Goal: Task Accomplishment & Management: Manage account settings

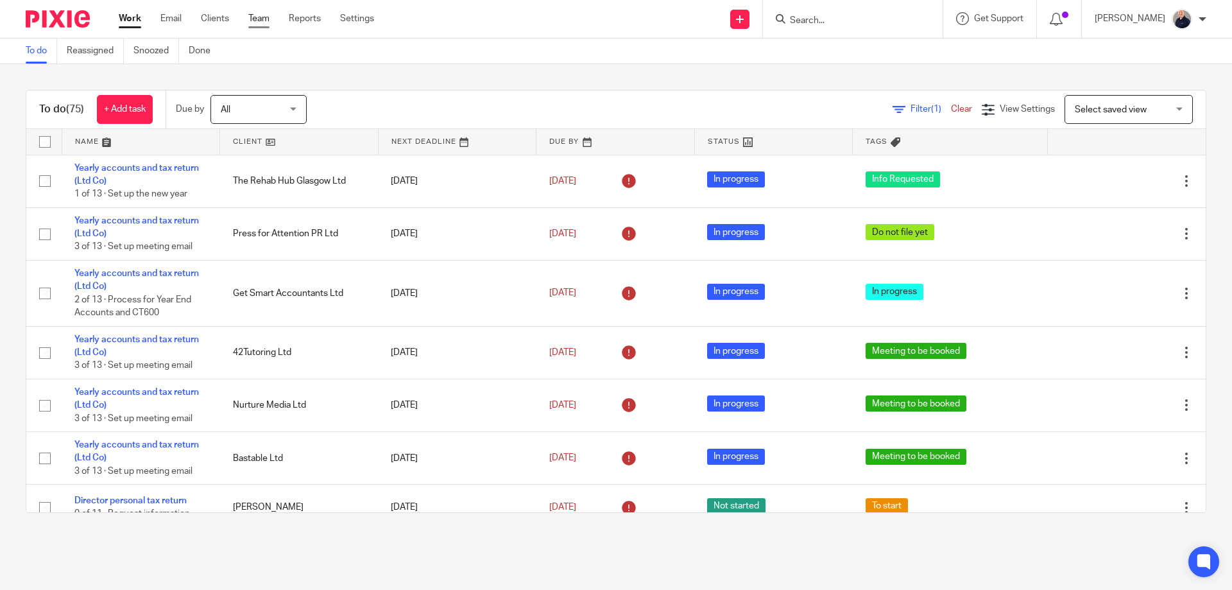
click at [255, 20] on link "Team" at bounding box center [258, 18] width 21 height 13
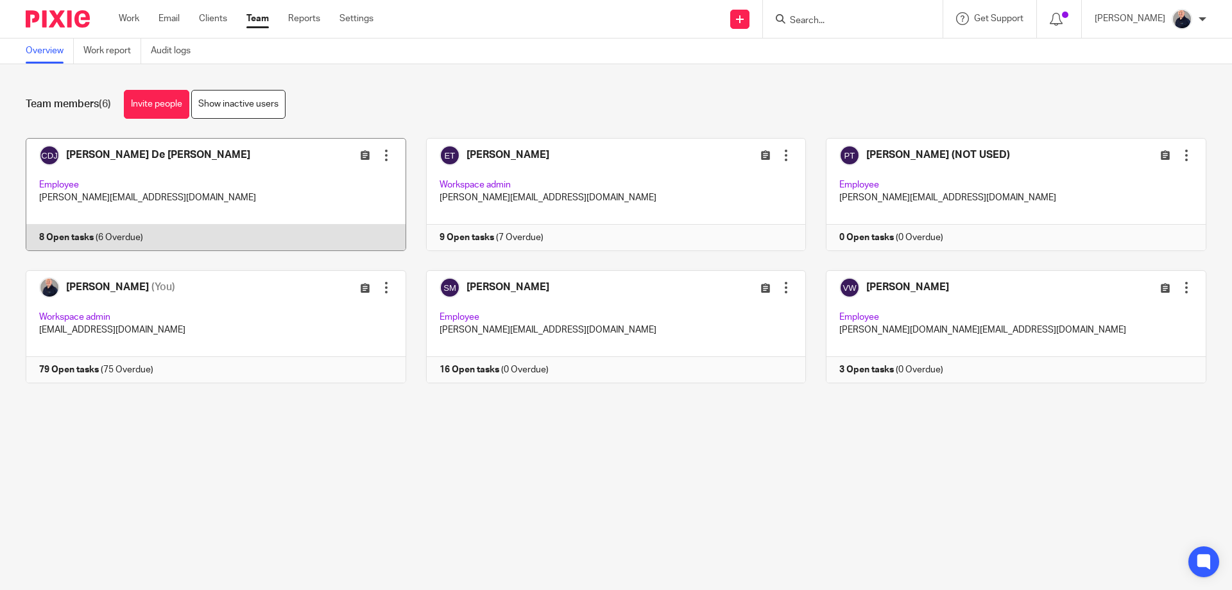
click at [266, 167] on link at bounding box center [206, 194] width 400 height 113
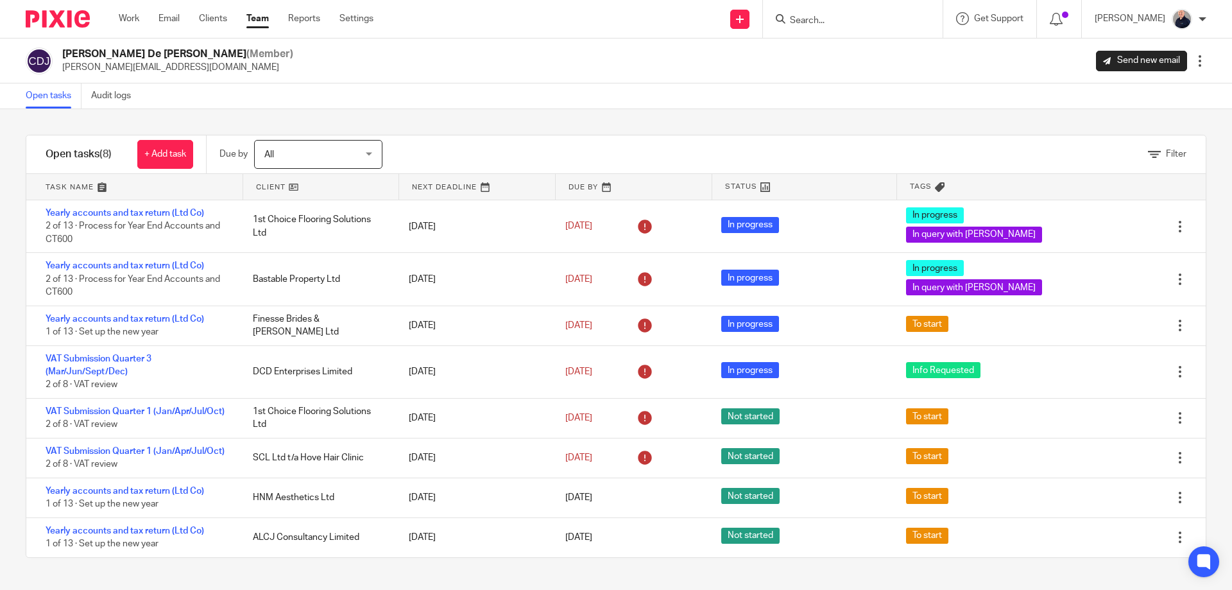
click at [269, 24] on link "Team" at bounding box center [257, 18] width 22 height 13
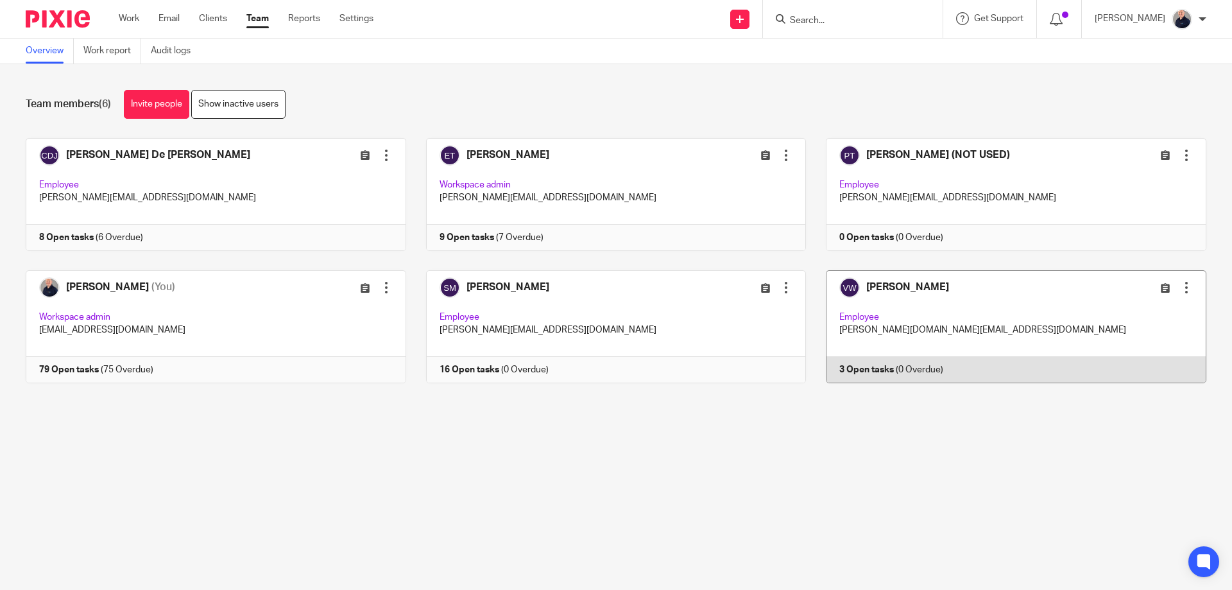
click at [989, 318] on link at bounding box center [1006, 326] width 400 height 113
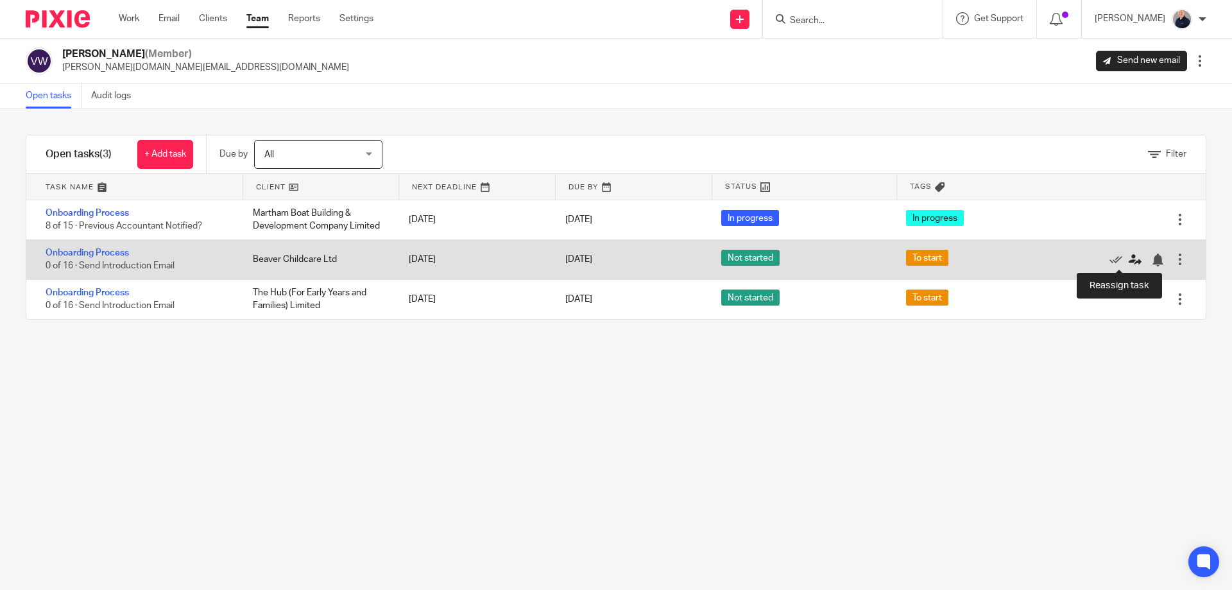
click at [1129, 260] on icon at bounding box center [1135, 259] width 13 height 13
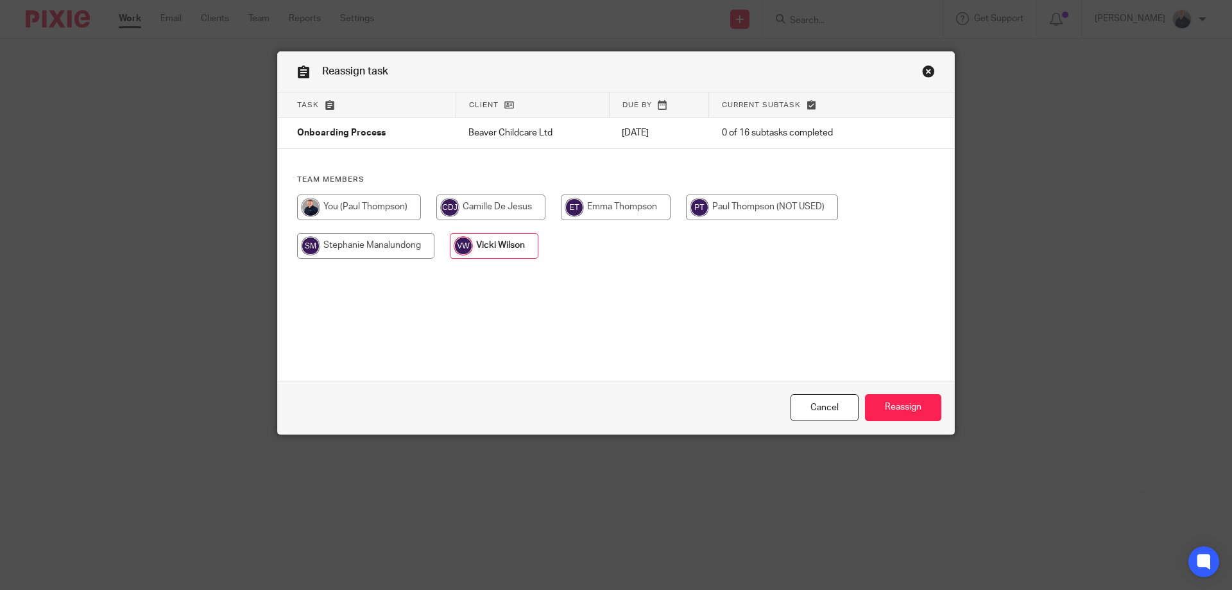
click at [754, 212] on input "radio" at bounding box center [762, 207] width 152 height 26
radio input "true"
click at [883, 407] on input "Reassign" at bounding box center [903, 408] width 76 height 28
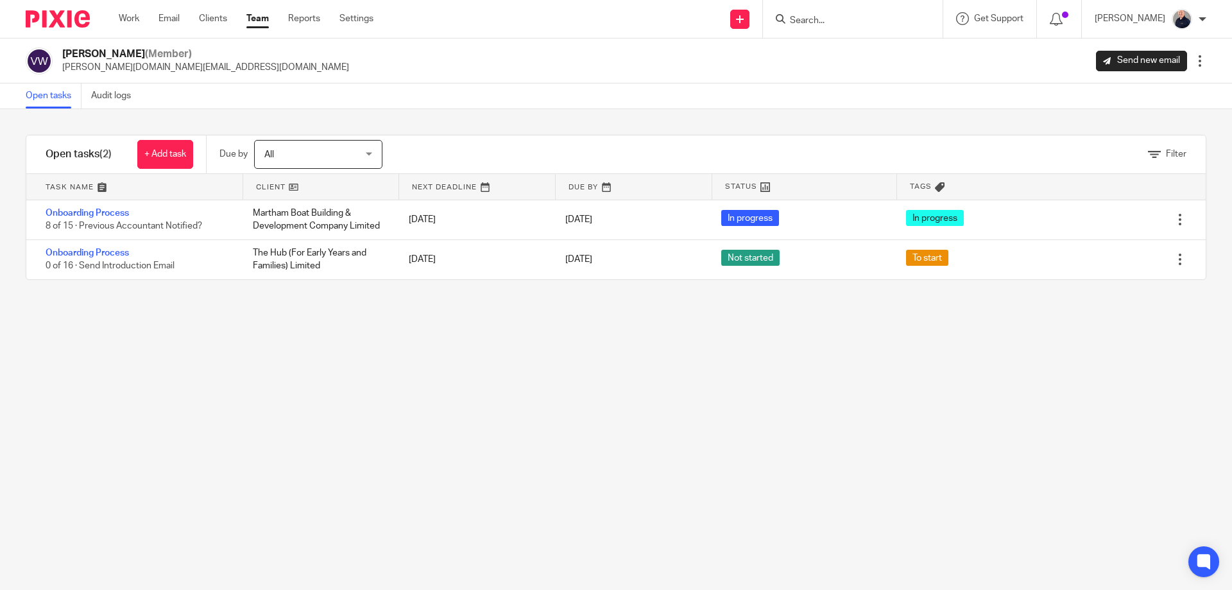
click at [262, 22] on link "Team" at bounding box center [257, 18] width 22 height 13
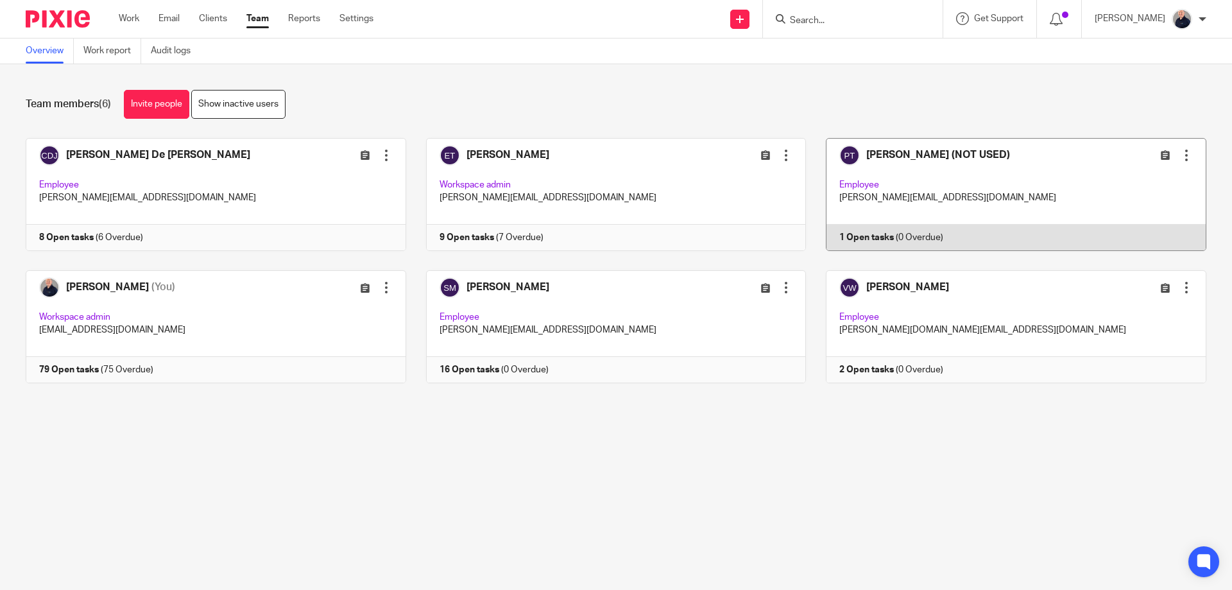
click at [968, 184] on link at bounding box center [1006, 194] width 400 height 113
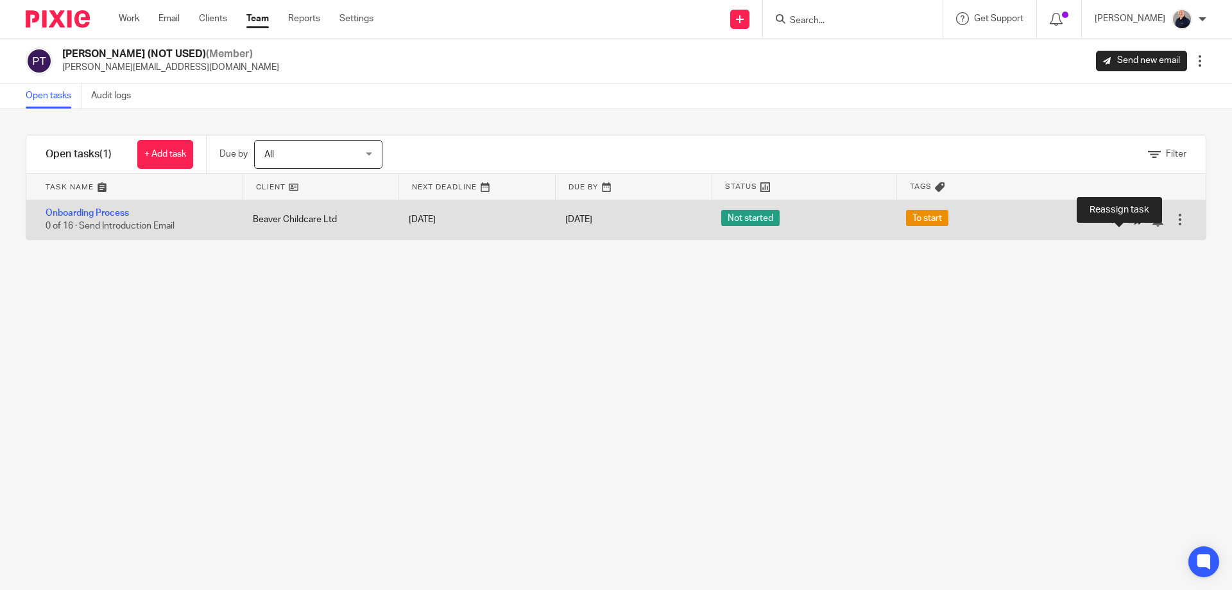
click at [1129, 223] on icon at bounding box center [1135, 220] width 13 height 13
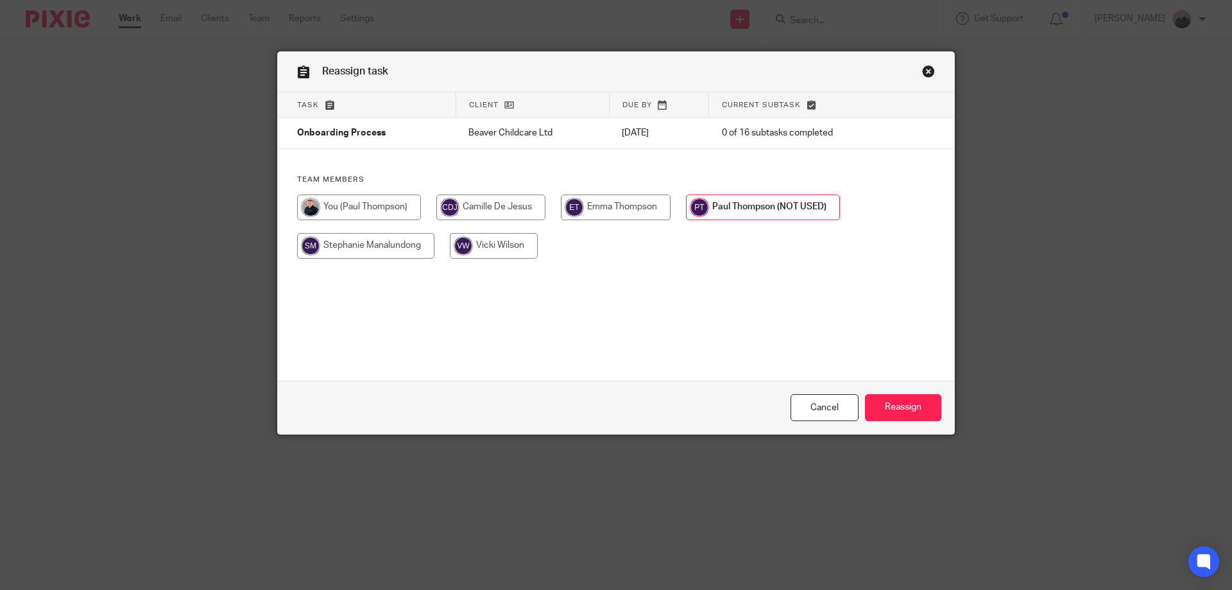
click at [507, 247] on input "radio" at bounding box center [494, 246] width 88 height 26
radio input "true"
click at [899, 411] on input "Reassign" at bounding box center [903, 408] width 76 height 28
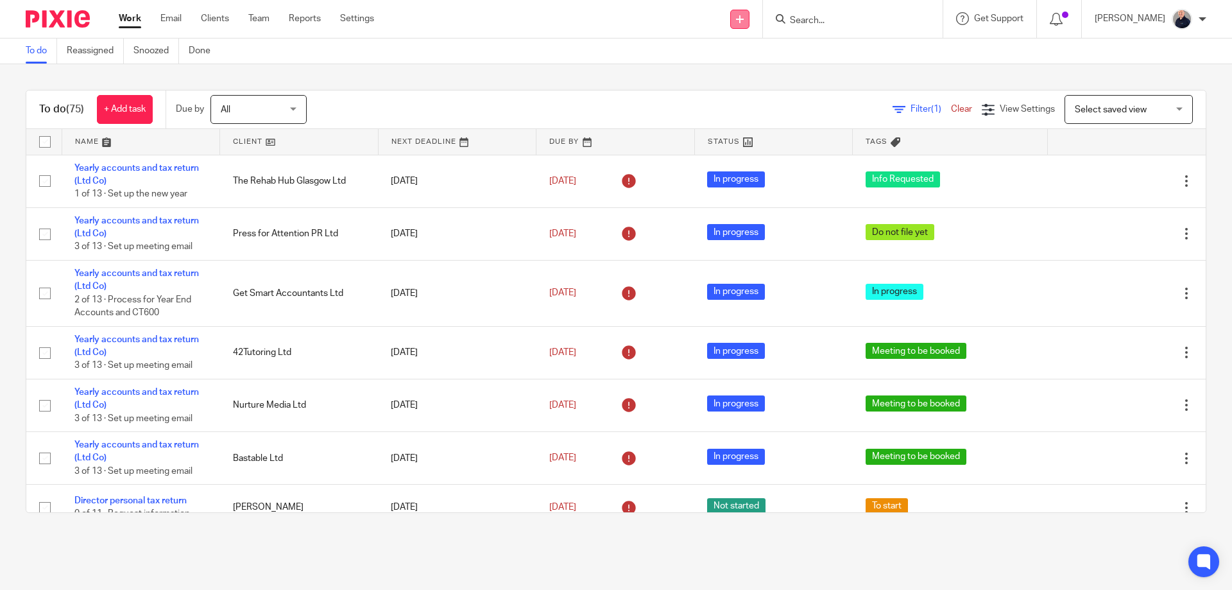
click at [749, 24] on link at bounding box center [739, 19] width 19 height 19
click at [736, 99] on link "Add client" at bounding box center [748, 98] width 90 height 19
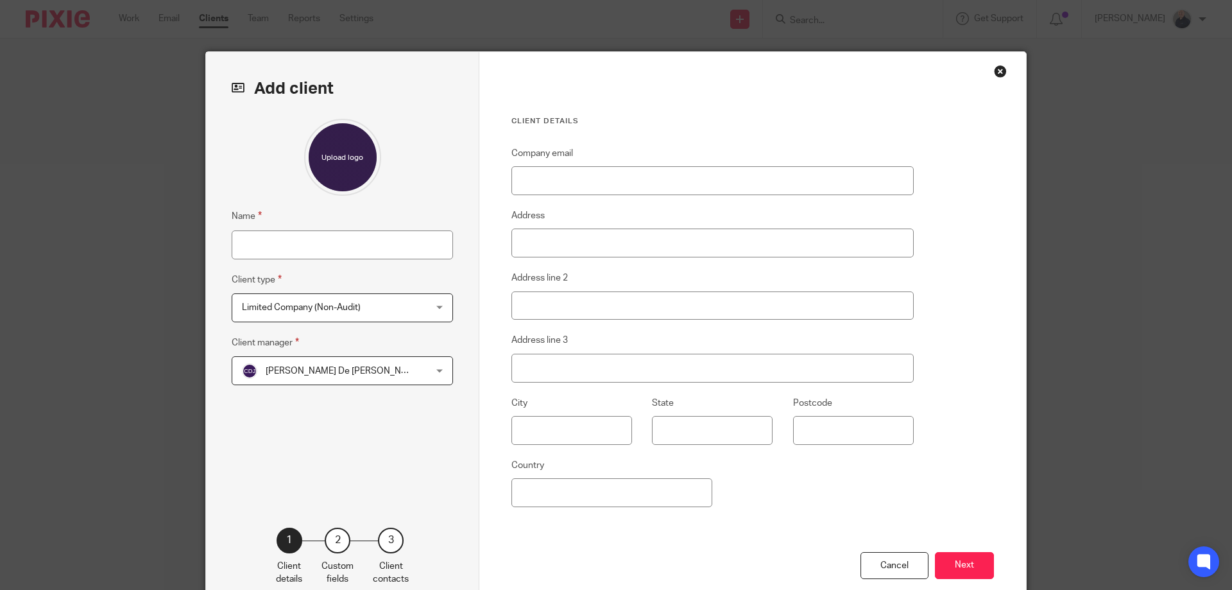
drag, startPoint x: 879, startPoint y: 565, endPoint x: 880, endPoint y: 545, distance: 19.3
click at [879, 565] on div "Cancel" at bounding box center [894, 566] width 68 height 28
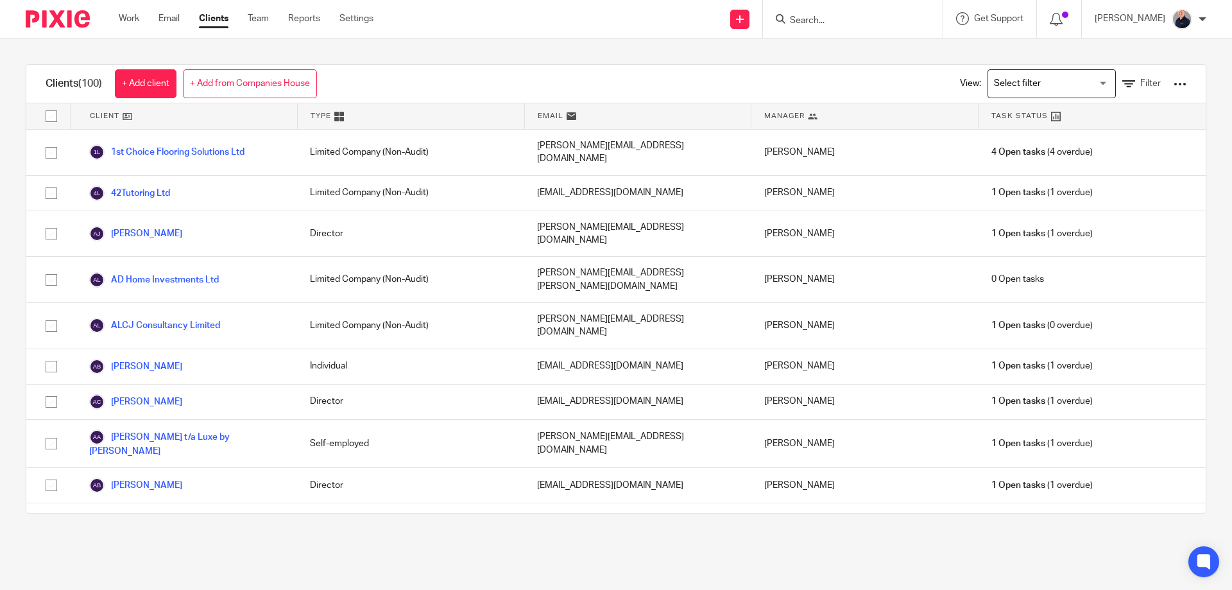
click at [266, 87] on link "+ Add from Companies House" at bounding box center [250, 83] width 134 height 29
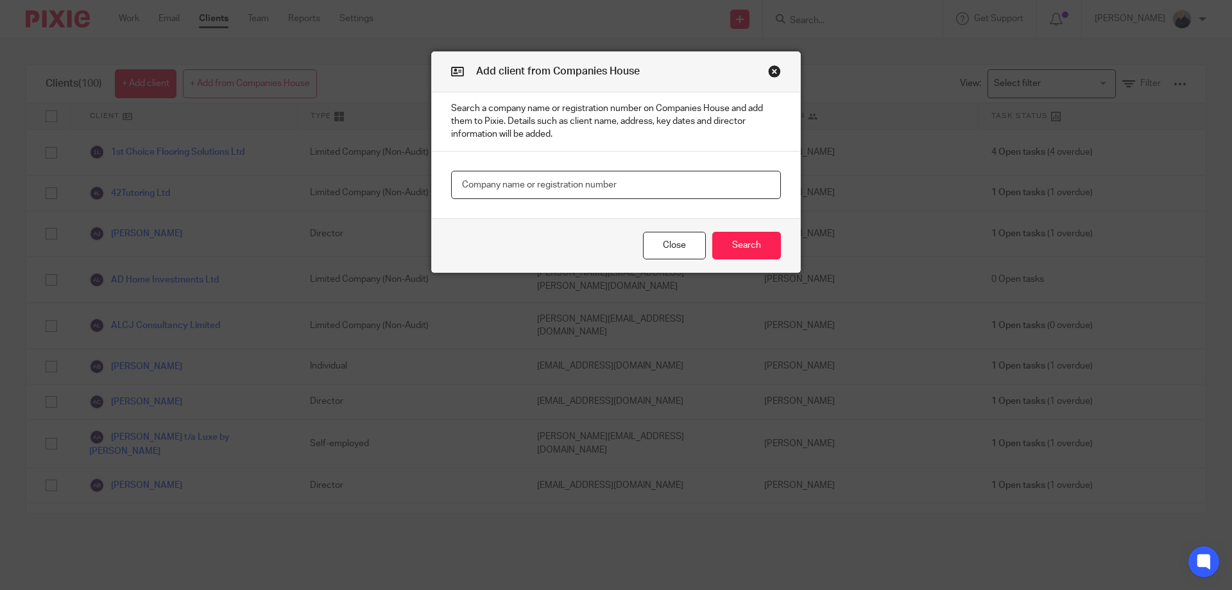
click at [593, 180] on input "text" at bounding box center [616, 185] width 330 height 29
type input "Digital Group Media"
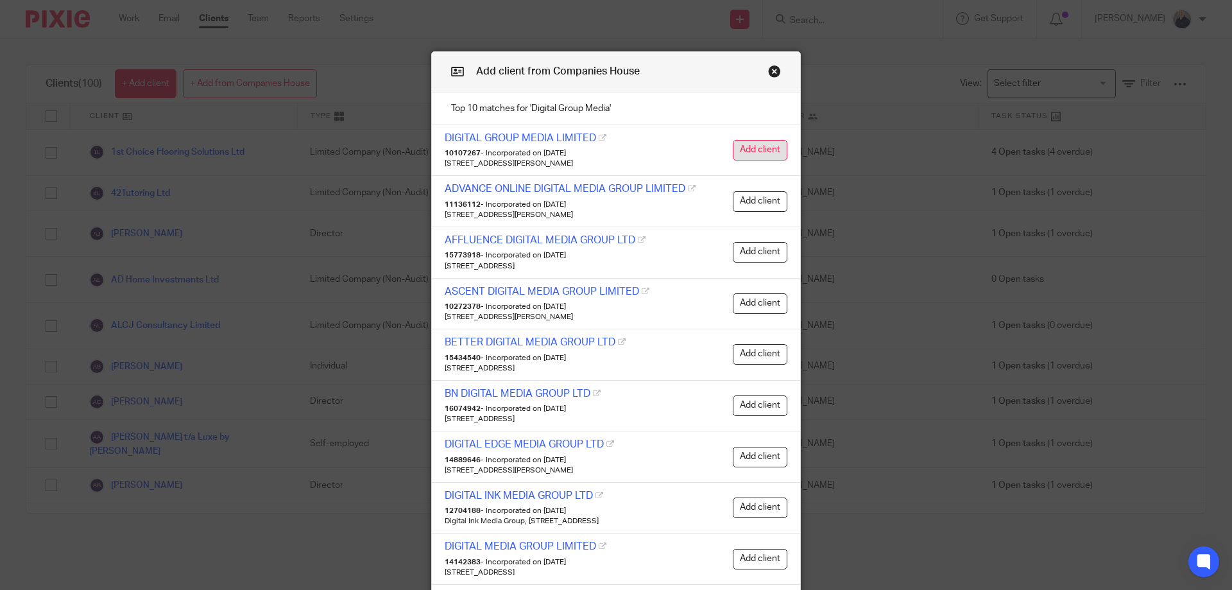
click at [750, 145] on button "Add client" at bounding box center [760, 150] width 55 height 21
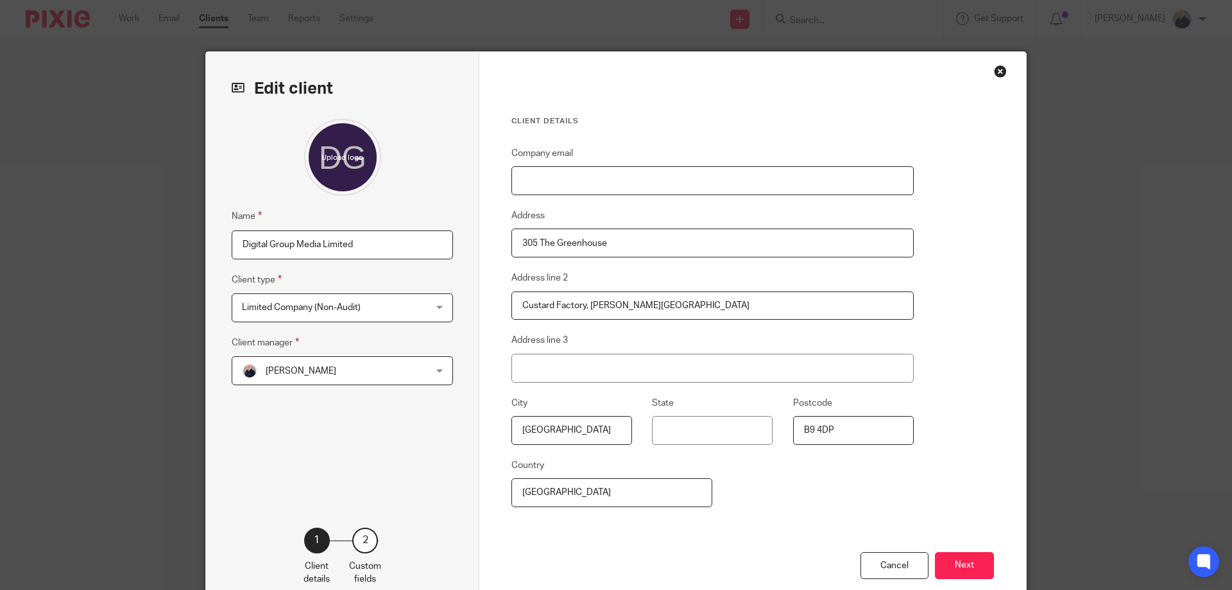
click at [579, 178] on input "Company email" at bounding box center [712, 180] width 402 height 29
paste input "james@digitalgroupmedia.com"
type input "james@digitalgroupmedia.com"
drag, startPoint x: 589, startPoint y: 305, endPoint x: 654, endPoint y: 310, distance: 65.0
click at [654, 310] on input "Custard Factory, Gibb Street" at bounding box center [712, 305] width 402 height 29
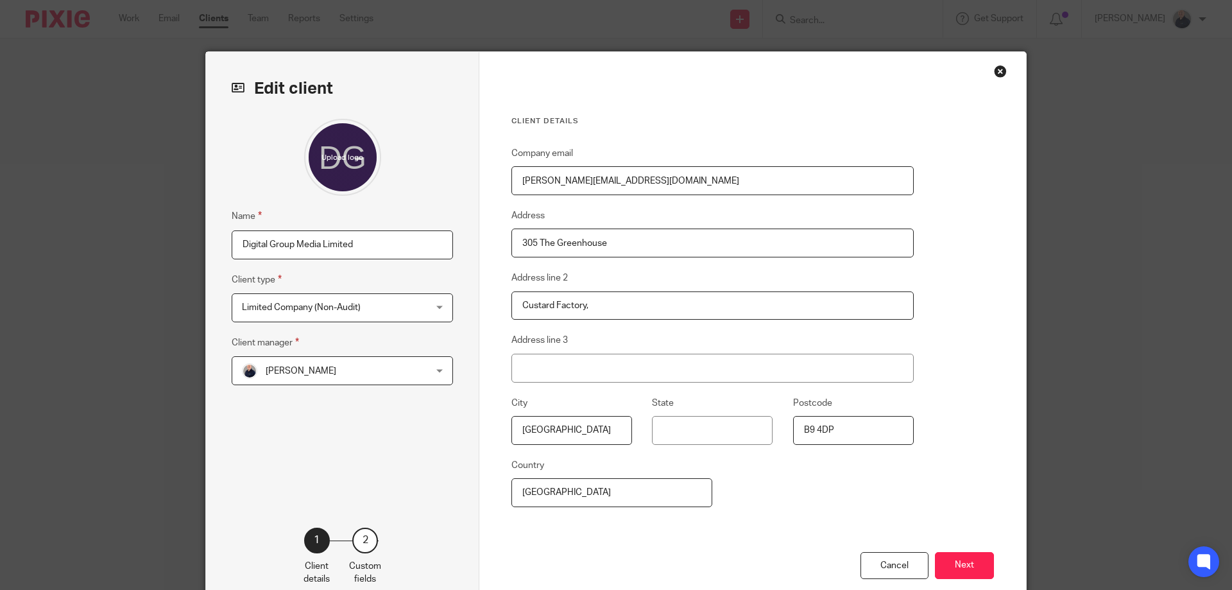
type input "Custard Factory,"
click at [578, 368] on input "Address line 3" at bounding box center [712, 368] width 402 height 29
paste input "Gibb Street"
type input "Gibb Street"
click at [625, 304] on input "Custard Factory," at bounding box center [712, 305] width 402 height 29
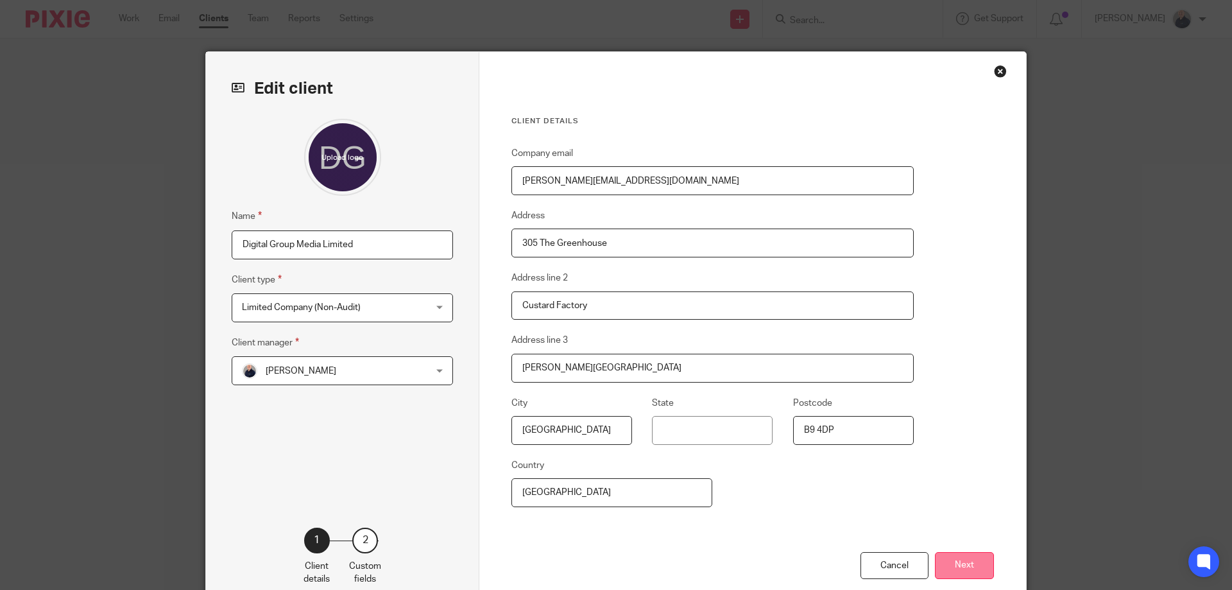
type input "Custard Factory"
click at [954, 568] on button "Next" at bounding box center [964, 566] width 59 height 28
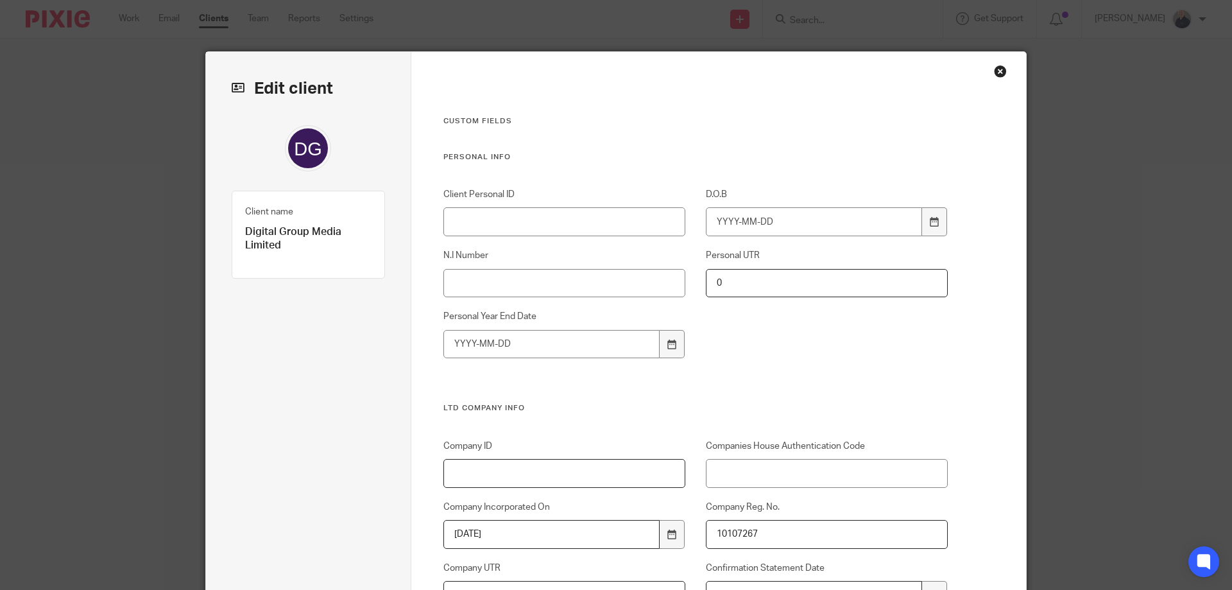
drag, startPoint x: 545, startPoint y: 475, endPoint x: 555, endPoint y: 467, distance: 12.3
click at [546, 472] on input "Company ID" at bounding box center [564, 473] width 243 height 29
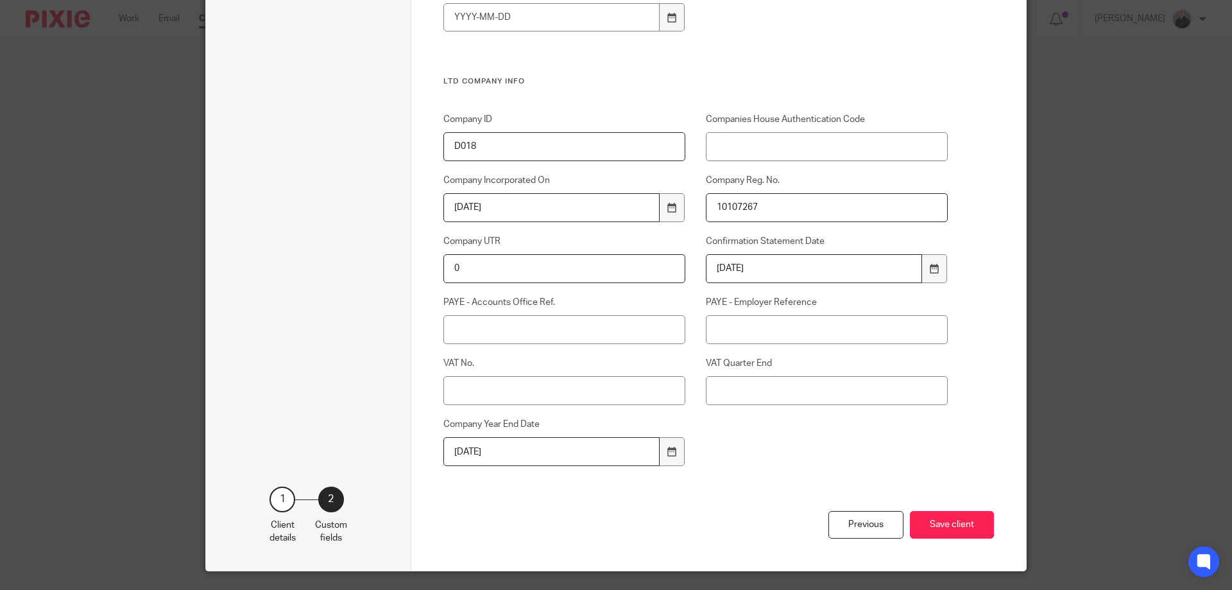
scroll to position [342, 0]
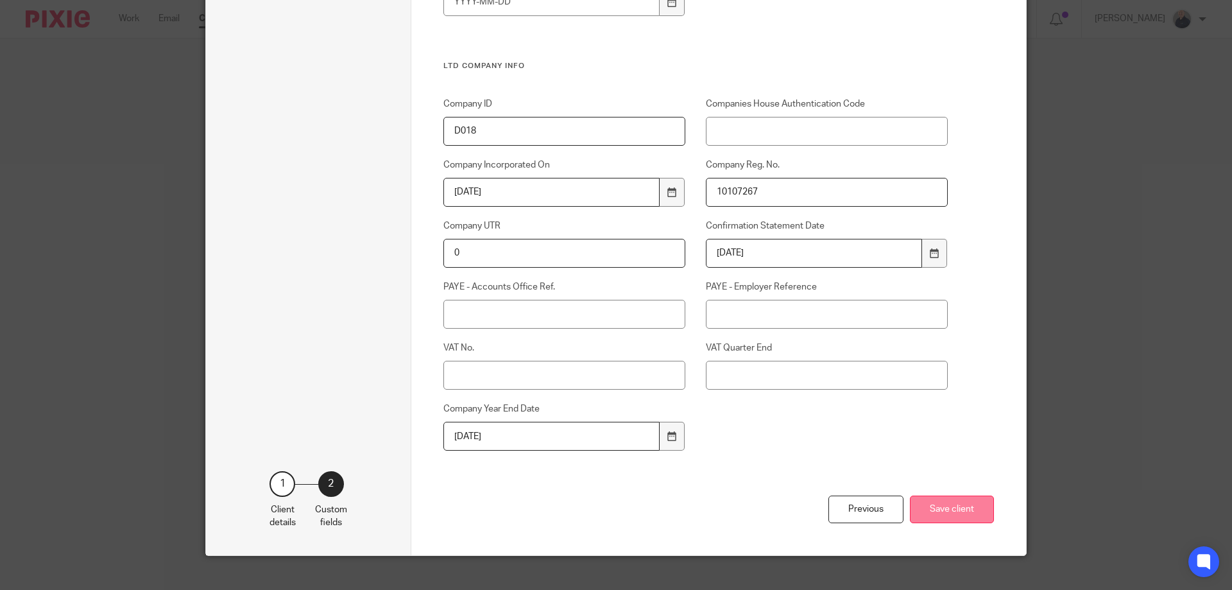
type input "D018"
click at [946, 509] on button "Save client" at bounding box center [952, 509] width 84 height 28
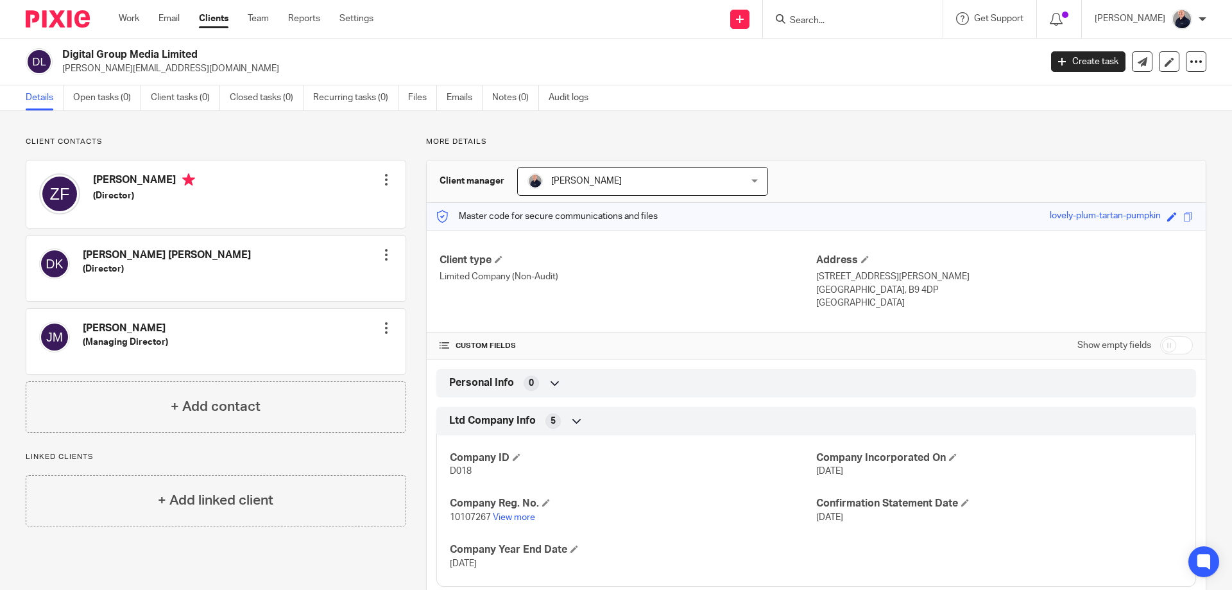
drag, startPoint x: 181, startPoint y: 54, endPoint x: 62, endPoint y: 56, distance: 119.4
click at [62, 56] on div "Digital Group Media Limited [PERSON_NAME][EMAIL_ADDRESS][DOMAIN_NAME]" at bounding box center [529, 61] width 1006 height 27
click at [380, 330] on div at bounding box center [386, 327] width 13 height 13
click at [320, 413] on button "Make primary" at bounding box center [299, 412] width 70 height 17
click at [384, 179] on div at bounding box center [386, 179] width 13 height 13
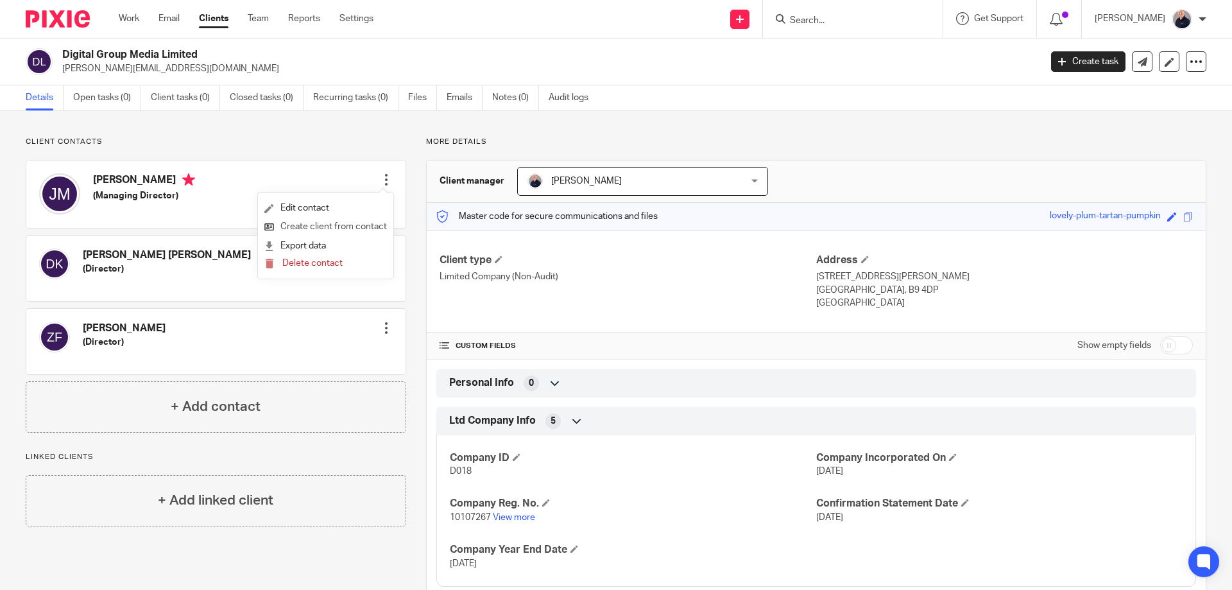
click at [321, 228] on link "Create client from contact" at bounding box center [325, 227] width 123 height 19
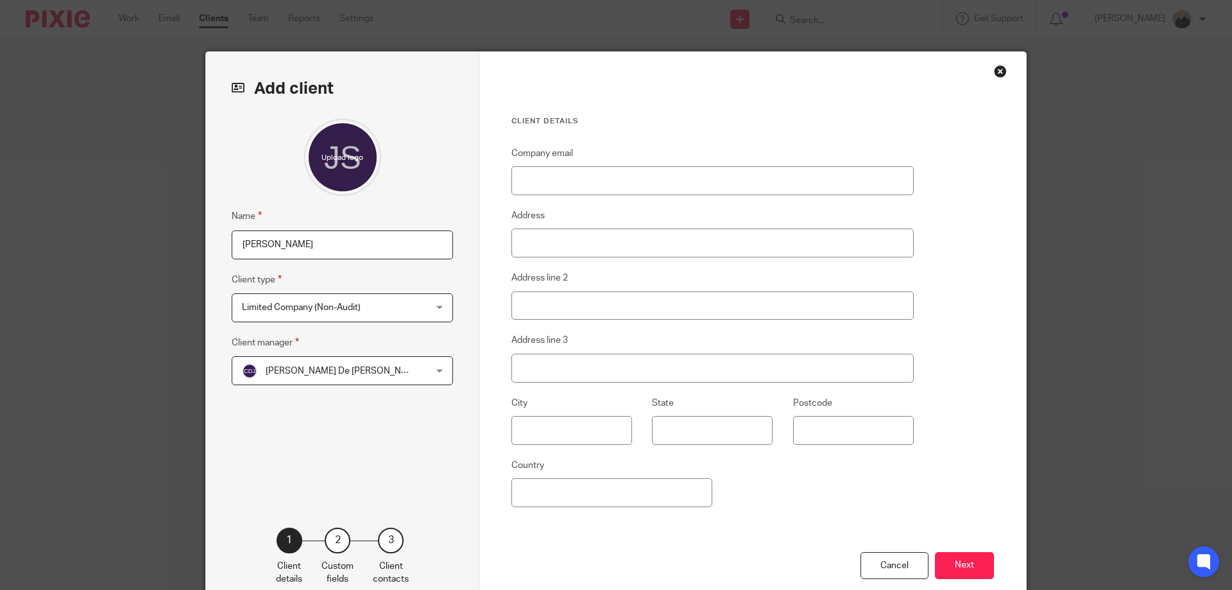
click at [307, 311] on span "Limited Company (Non-Audit)" at bounding box center [301, 307] width 119 height 9
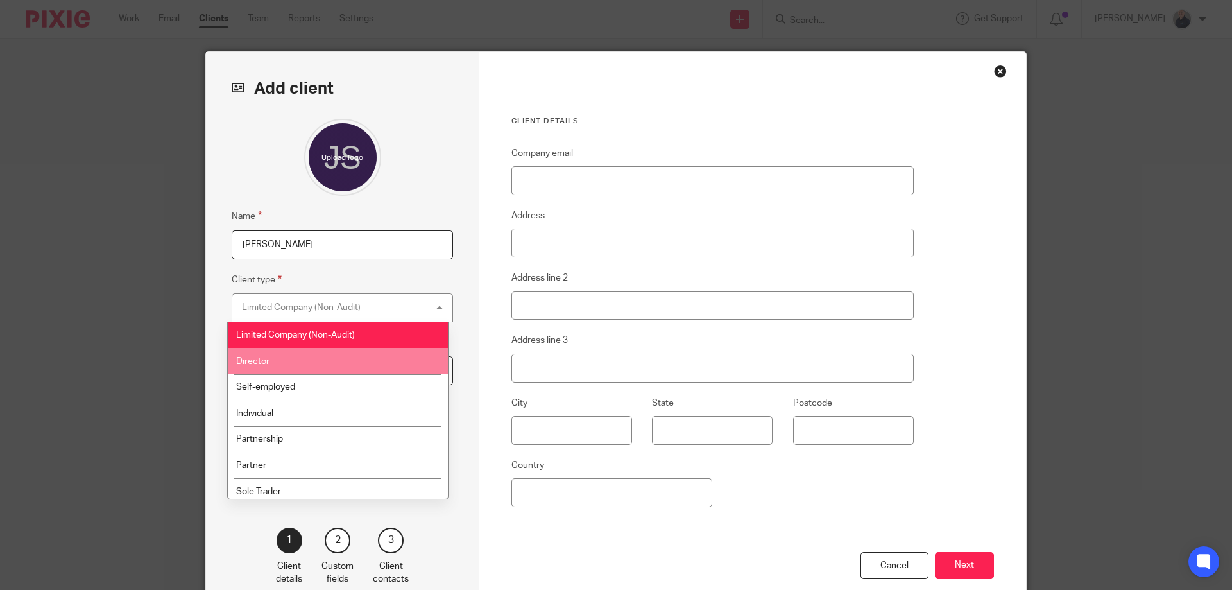
click at [283, 356] on li "Director" at bounding box center [338, 361] width 220 height 26
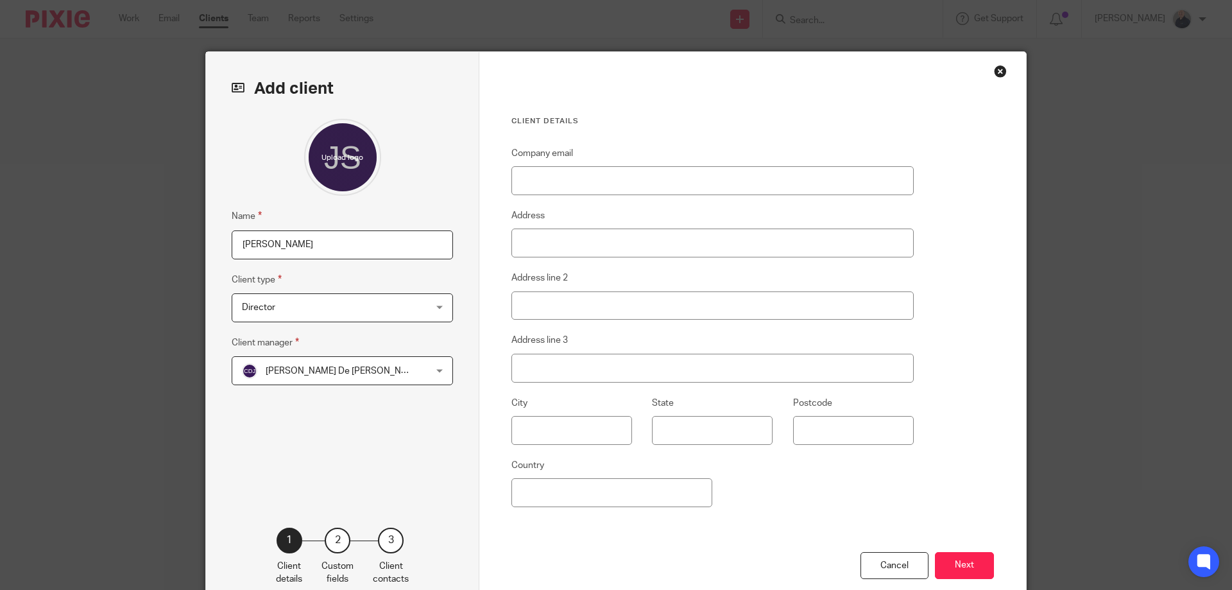
click at [296, 377] on span "[PERSON_NAME] De [PERSON_NAME]" at bounding box center [326, 370] width 168 height 27
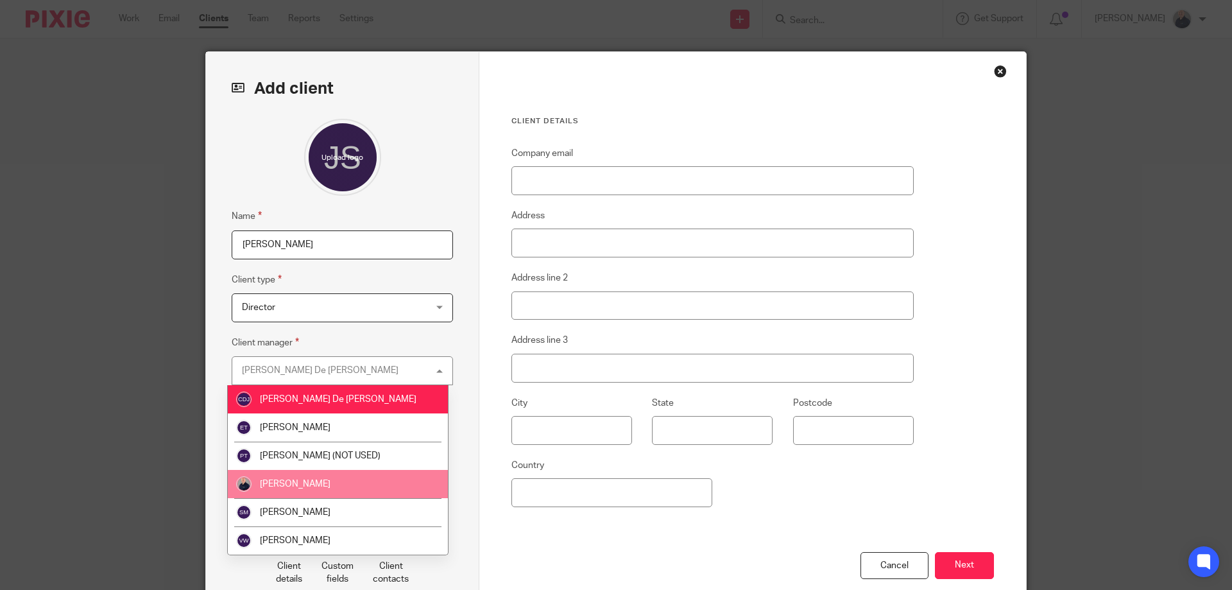
click at [303, 477] on li "[PERSON_NAME]" at bounding box center [338, 484] width 220 height 28
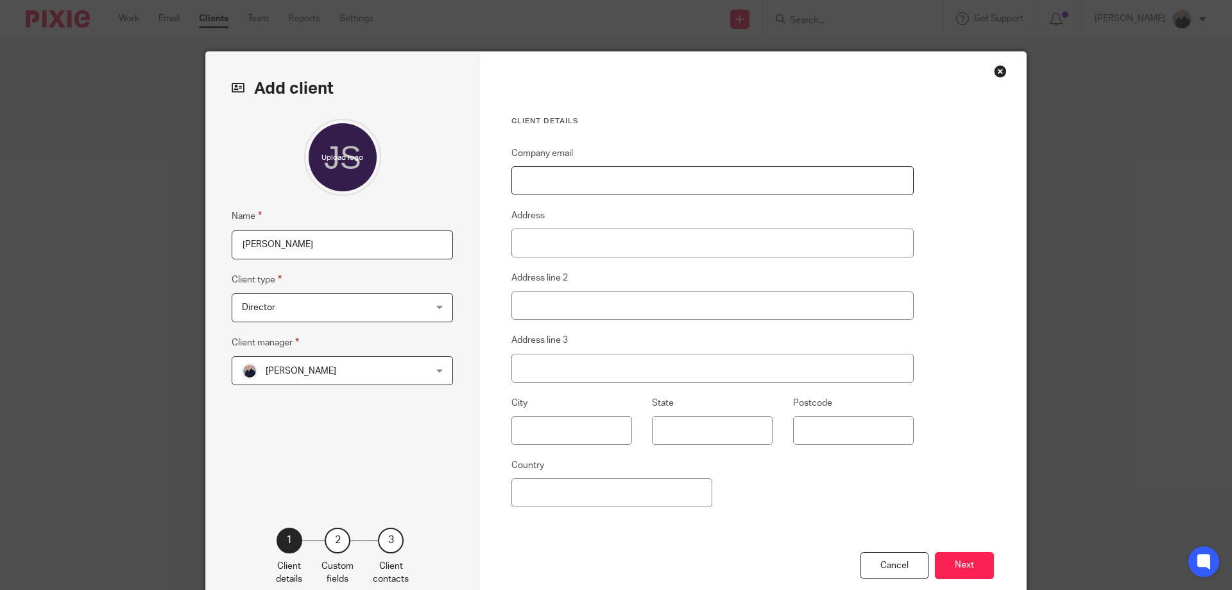
click at [581, 188] on input "Company email" at bounding box center [712, 180] width 402 height 29
paste input "Digital Group Media Limited"
drag, startPoint x: 646, startPoint y: 178, endPoint x: 489, endPoint y: 178, distance: 157.2
click at [489, 178] on div "Client details Company email Digital Group Media Limited Address Address line 2…" at bounding box center [752, 331] width 547 height 559
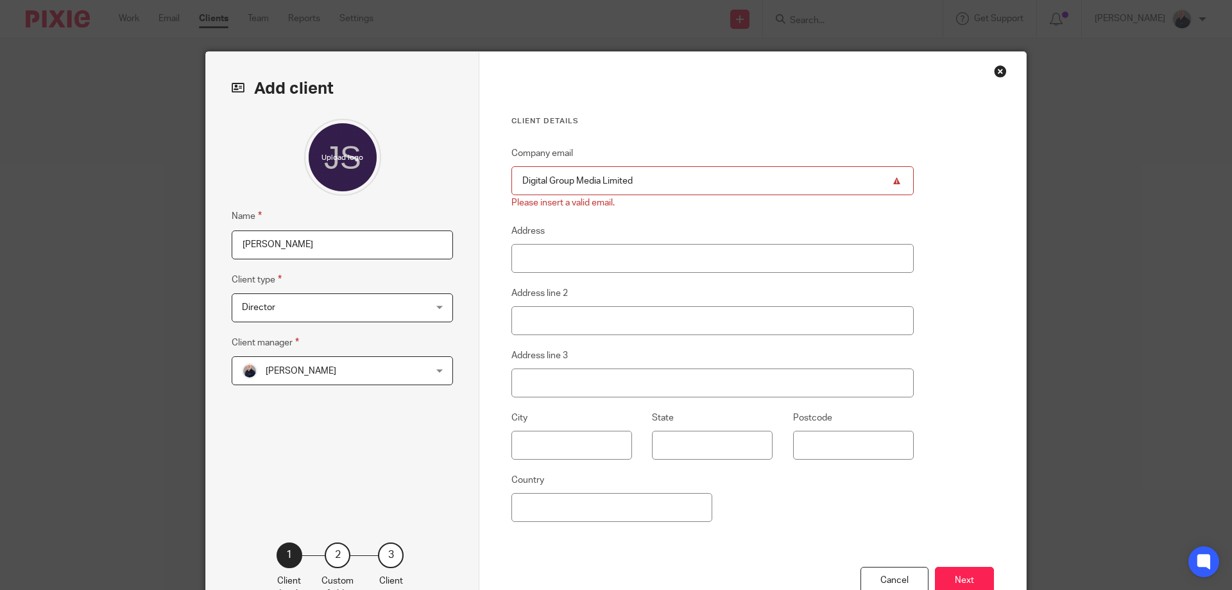
paste input "[PERSON_NAME][EMAIL_ADDRESS][DOMAIN_NAME]"
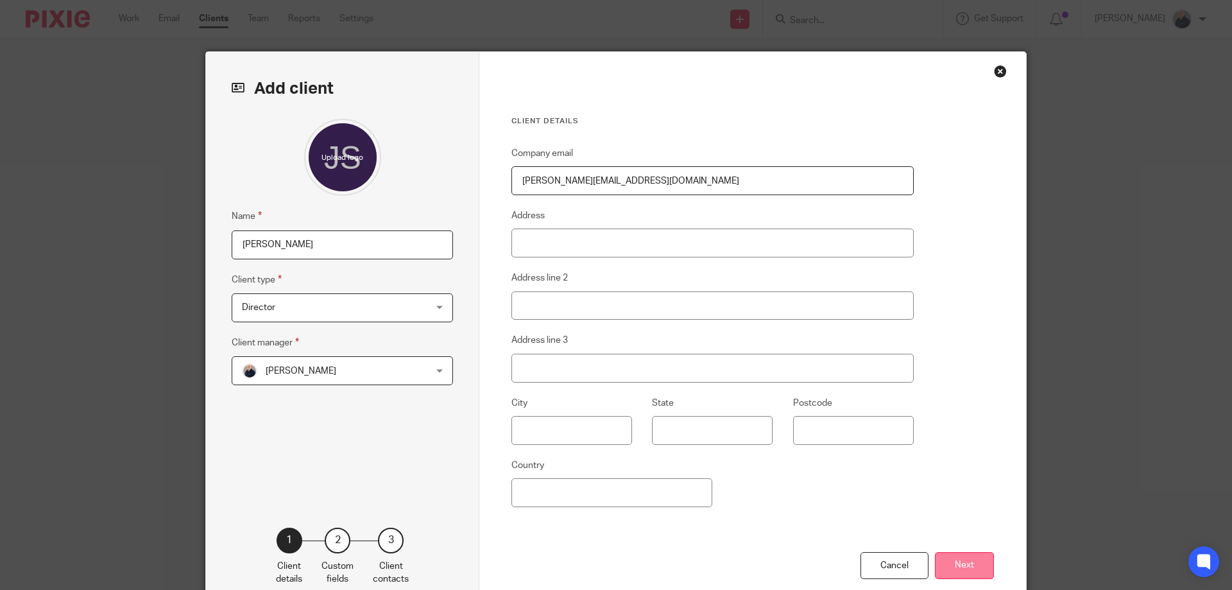
type input "[PERSON_NAME][EMAIL_ADDRESS][DOMAIN_NAME]"
click at [964, 561] on button "Next" at bounding box center [964, 566] width 59 height 28
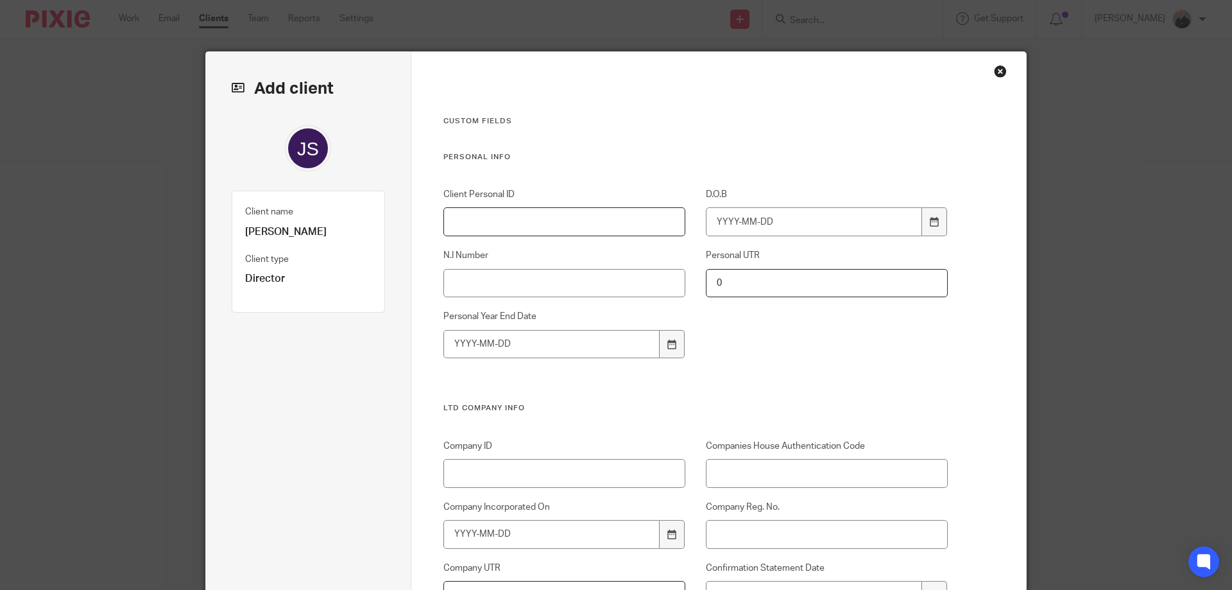
click at [499, 222] on input "Client Personal ID" at bounding box center [564, 221] width 243 height 29
type input "D018a"
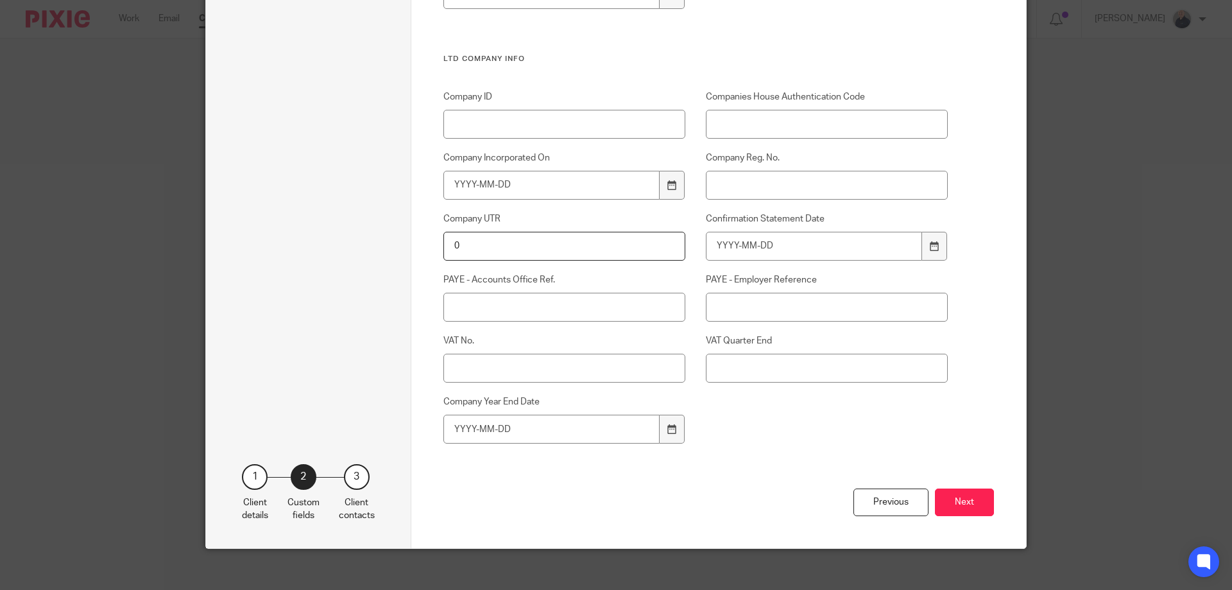
scroll to position [359, 0]
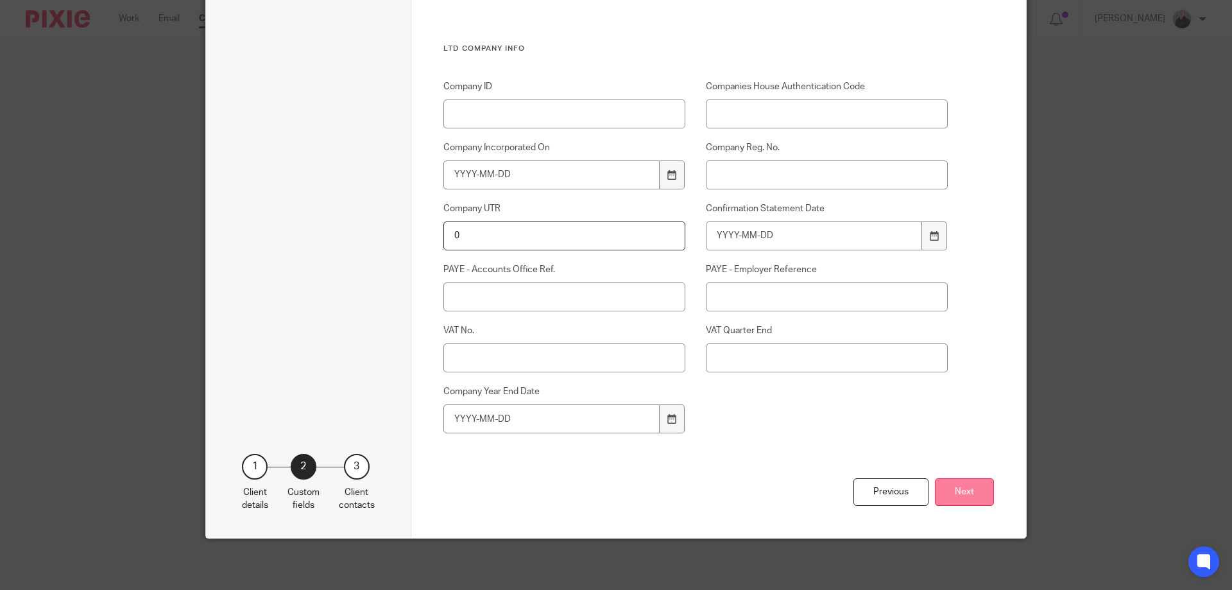
click at [967, 491] on button "Next" at bounding box center [964, 492] width 59 height 28
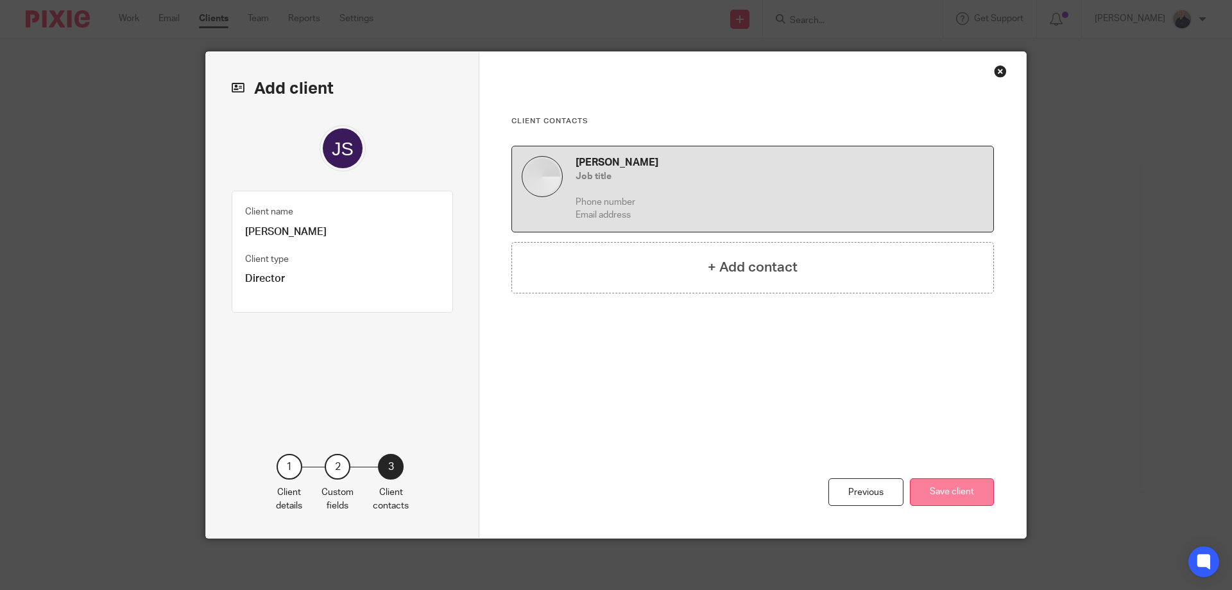
click at [963, 488] on button "Save client" at bounding box center [952, 492] width 84 height 28
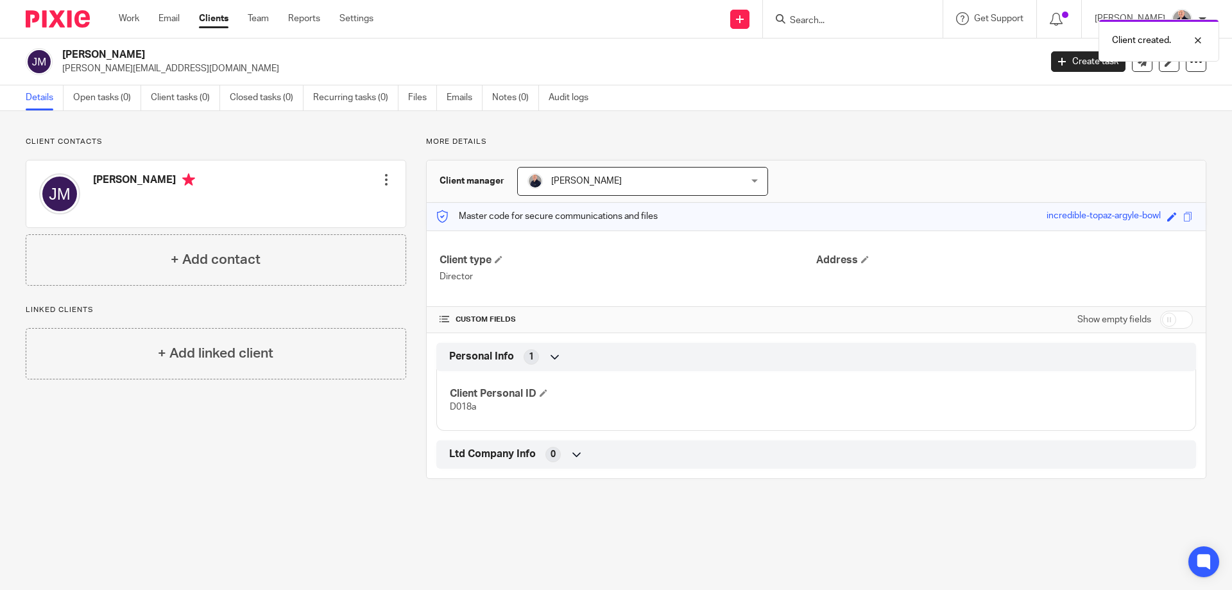
click at [385, 177] on div at bounding box center [386, 179] width 13 height 13
click at [320, 209] on link "Edit contact" at bounding box center [325, 208] width 123 height 19
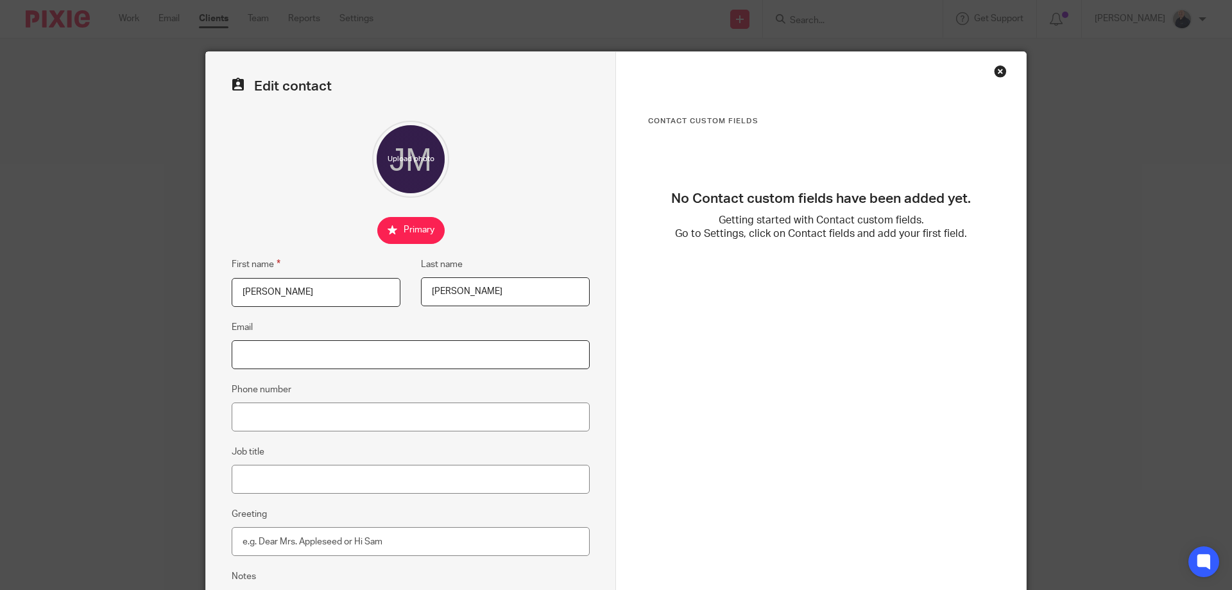
click at [328, 350] on input "Email" at bounding box center [411, 354] width 358 height 29
paste input "james@digitalgroupmedia.com"
type input "james@digitalgroupmedia.com"
click at [303, 411] on input "Phone number" at bounding box center [411, 416] width 358 height 29
paste input "07850 010713"
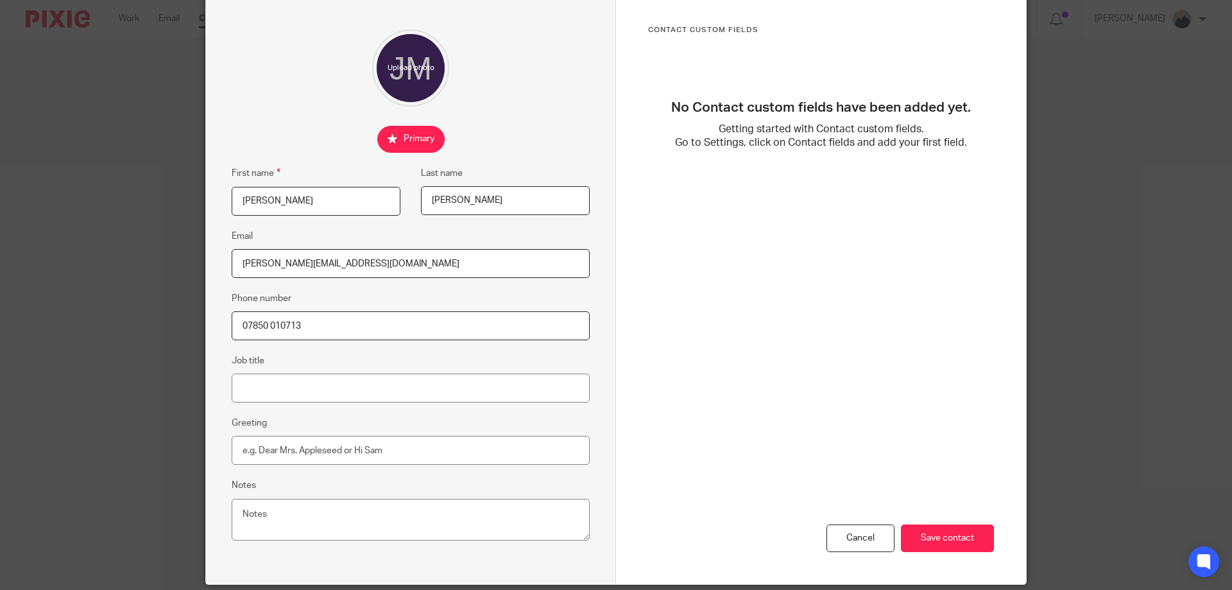
scroll to position [137, 0]
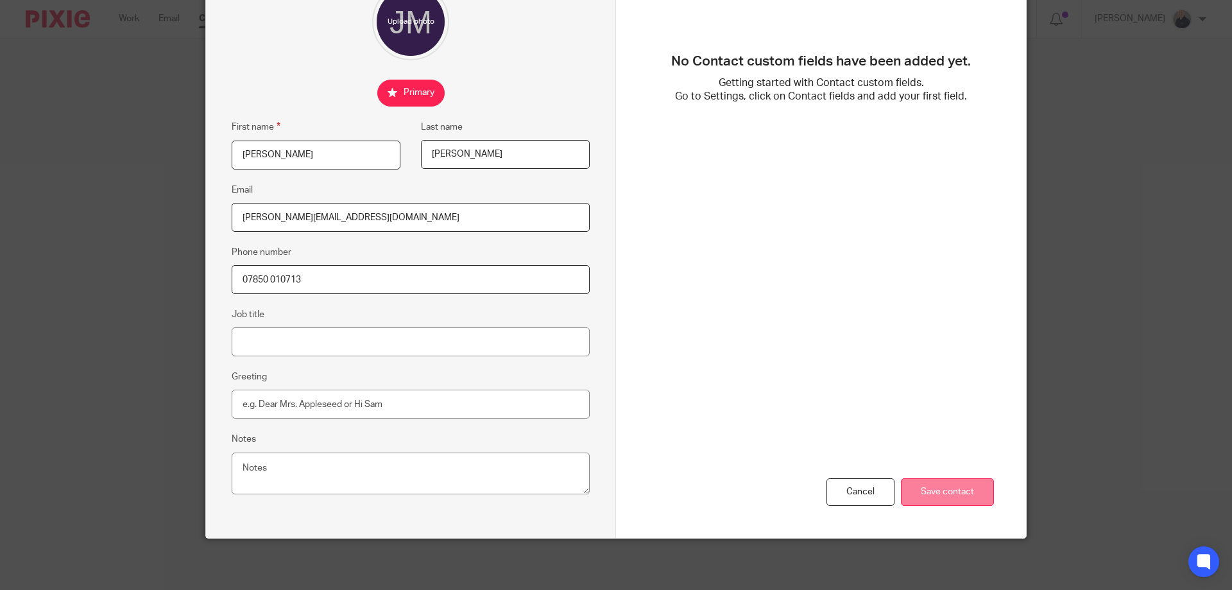
type input "07850 010713"
click at [930, 494] on input "Save contact" at bounding box center [947, 492] width 93 height 28
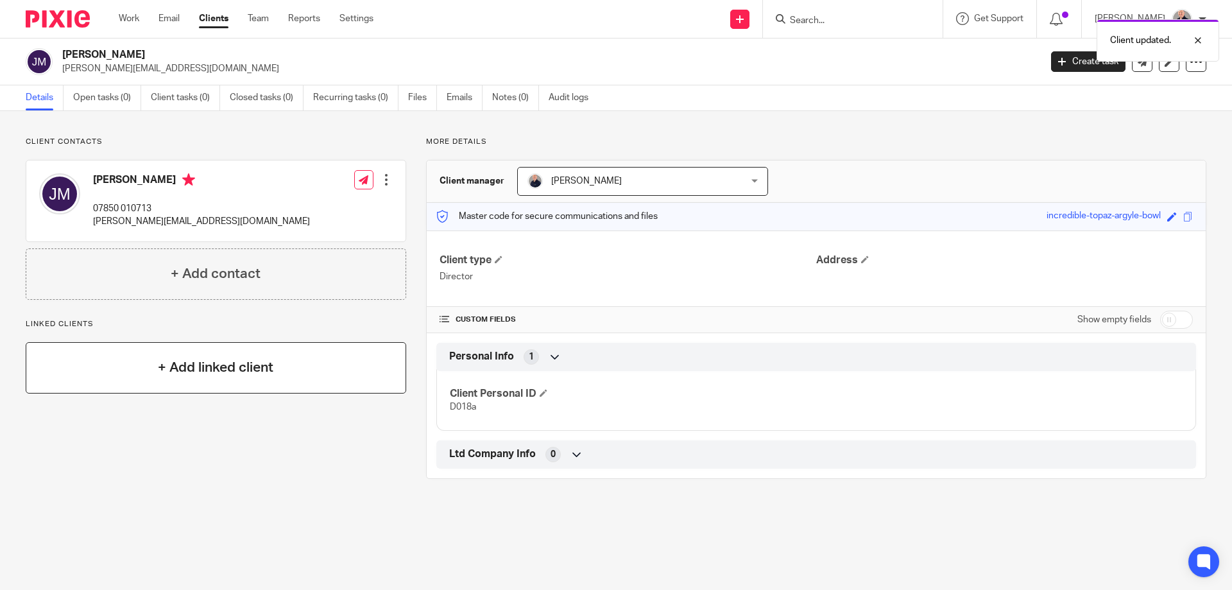
click at [217, 364] on h4 "+ Add linked client" at bounding box center [215, 367] width 115 height 20
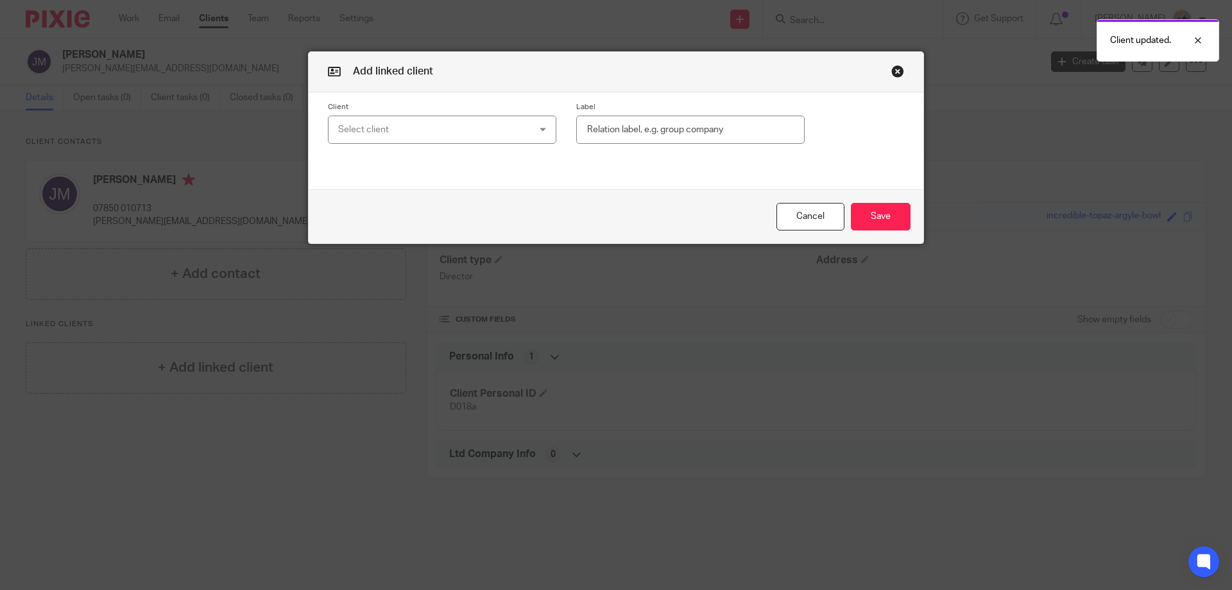
click at [393, 132] on div "Select client" at bounding box center [425, 129] width 174 height 27
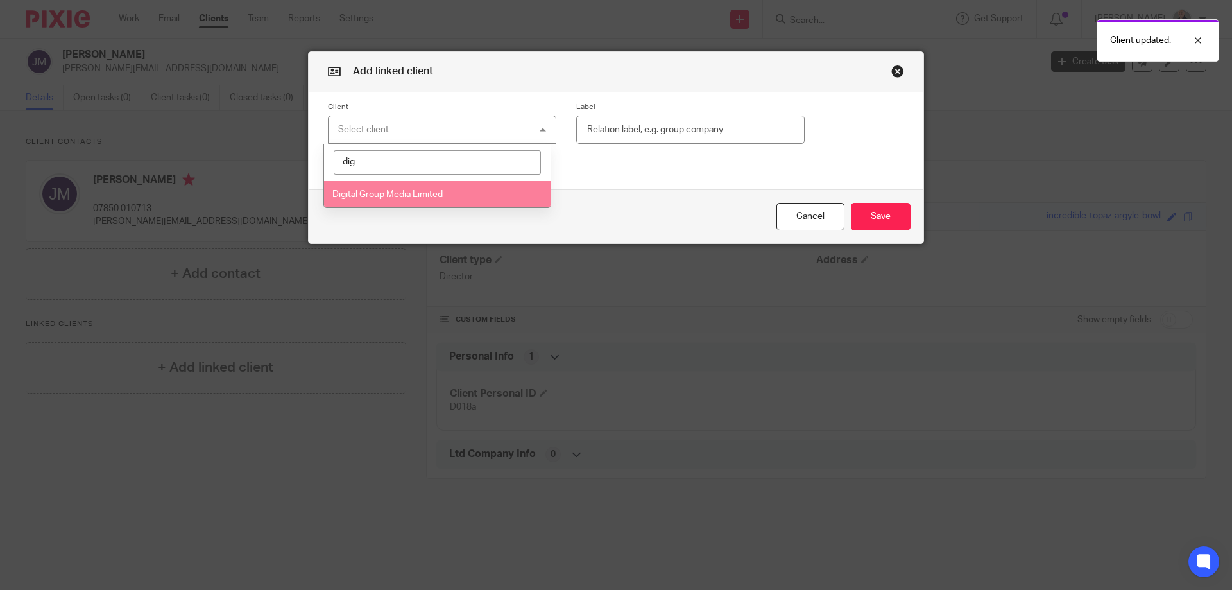
type input "dig"
click at [376, 195] on span "Digital Group Media Limited" at bounding box center [387, 194] width 110 height 9
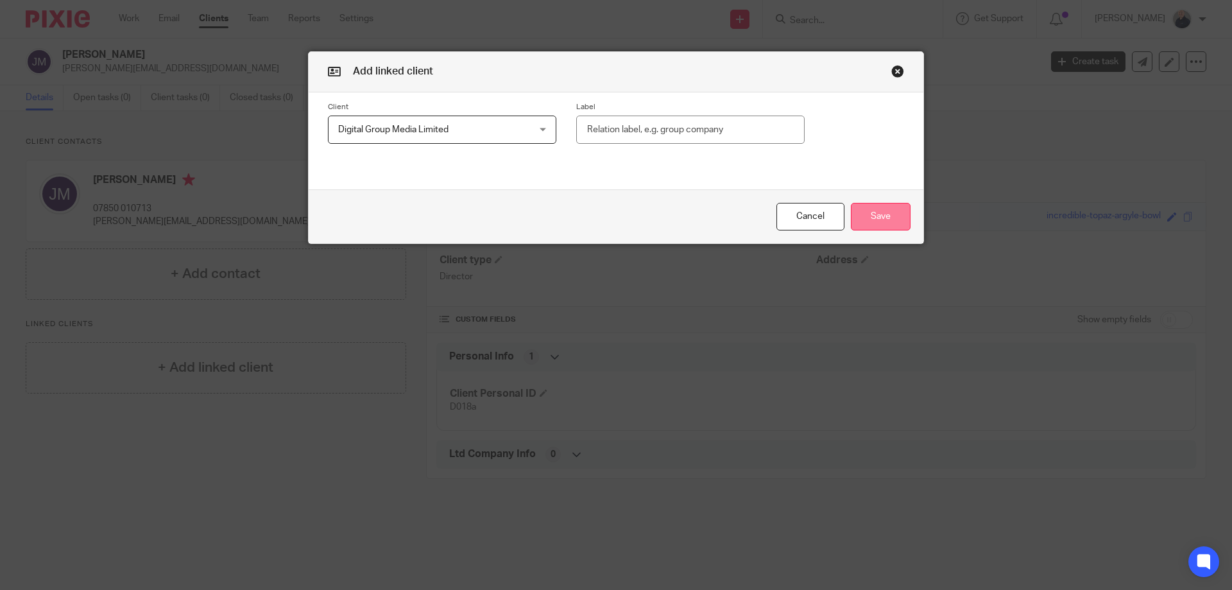
click at [869, 225] on button "Save" at bounding box center [881, 217] width 60 height 28
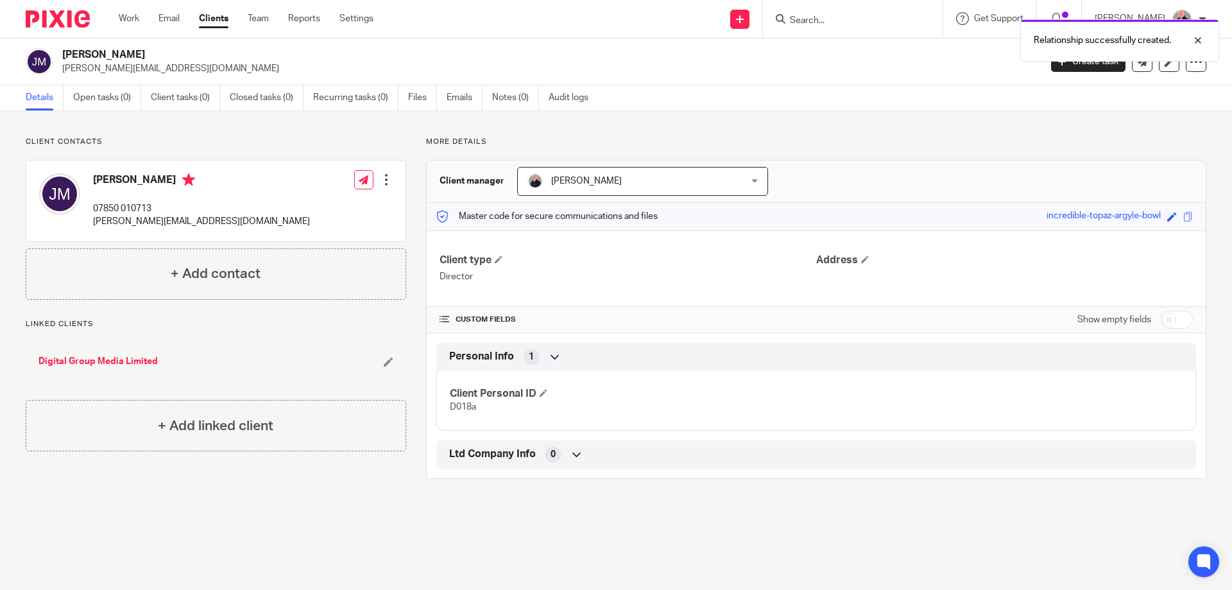
click at [122, 359] on link "Digital Group Media Limited" at bounding box center [97, 361] width 119 height 13
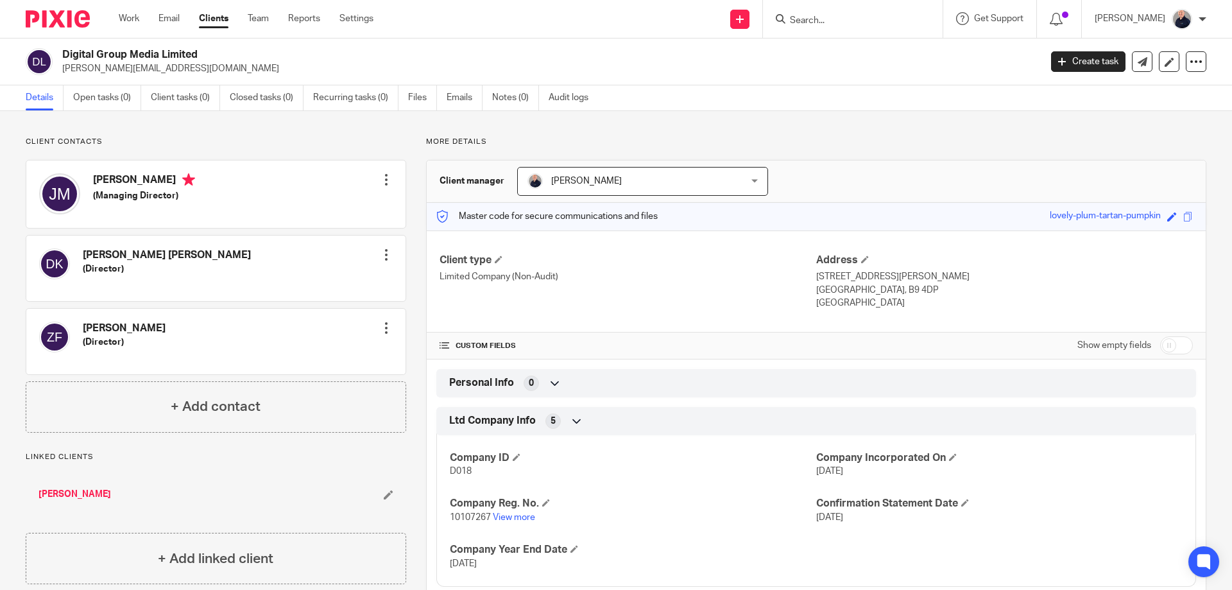
click at [383, 255] on div at bounding box center [386, 254] width 13 height 13
click at [320, 301] on link "Create client from contact" at bounding box center [325, 302] width 123 height 19
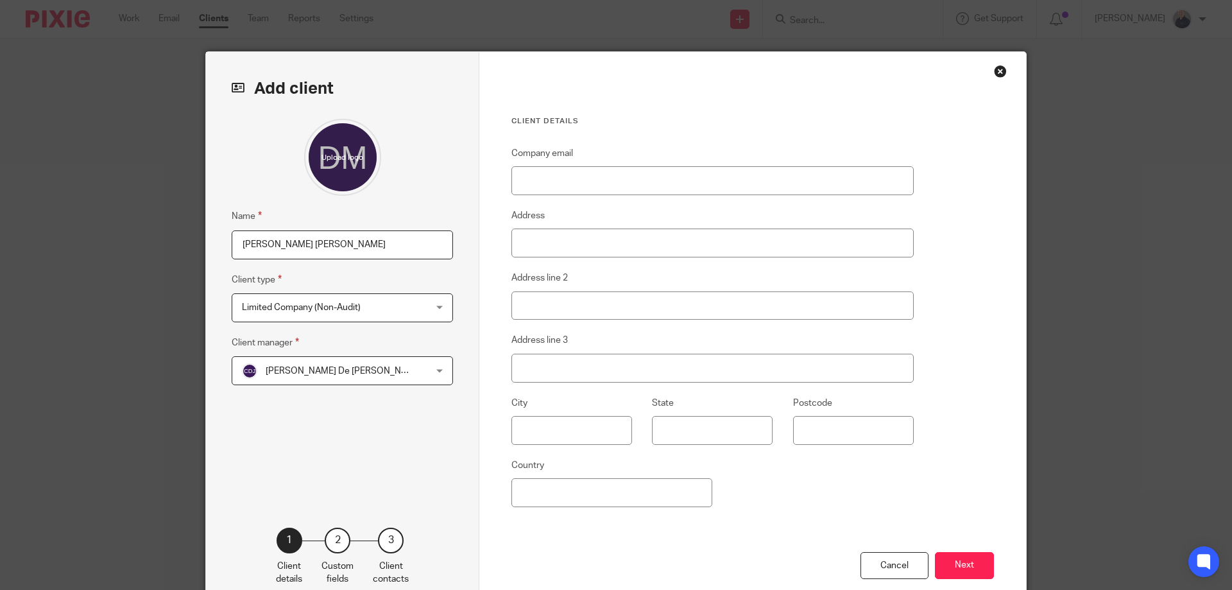
click at [318, 309] on span "Limited Company (Non-Audit)" at bounding box center [301, 307] width 119 height 9
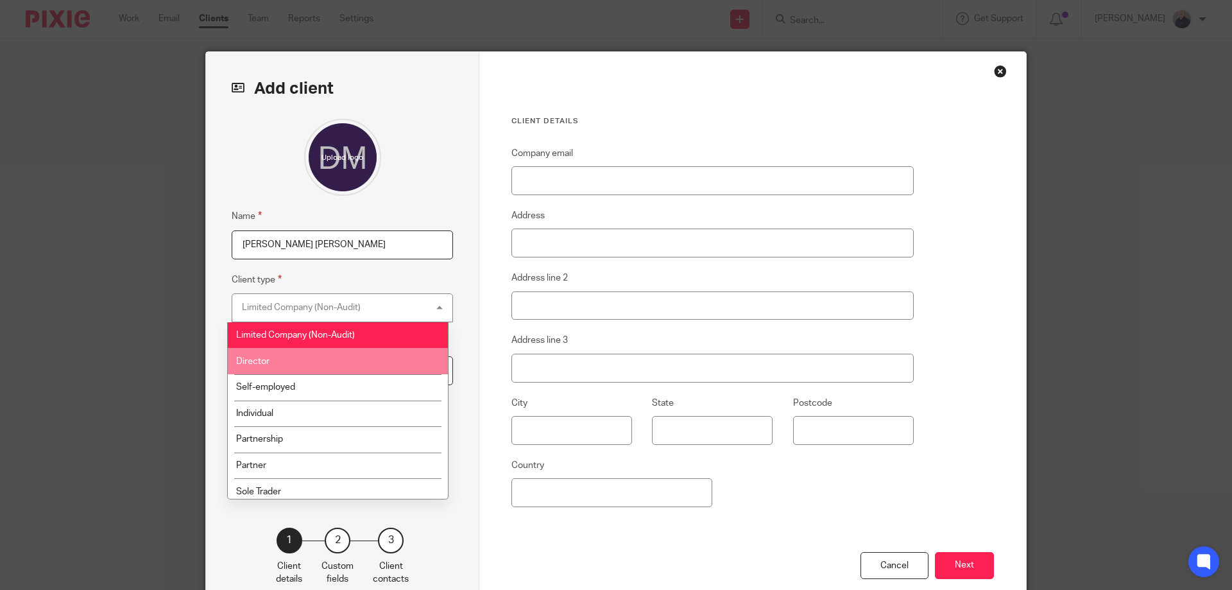
click at [264, 363] on span "Director" at bounding box center [252, 361] width 33 height 9
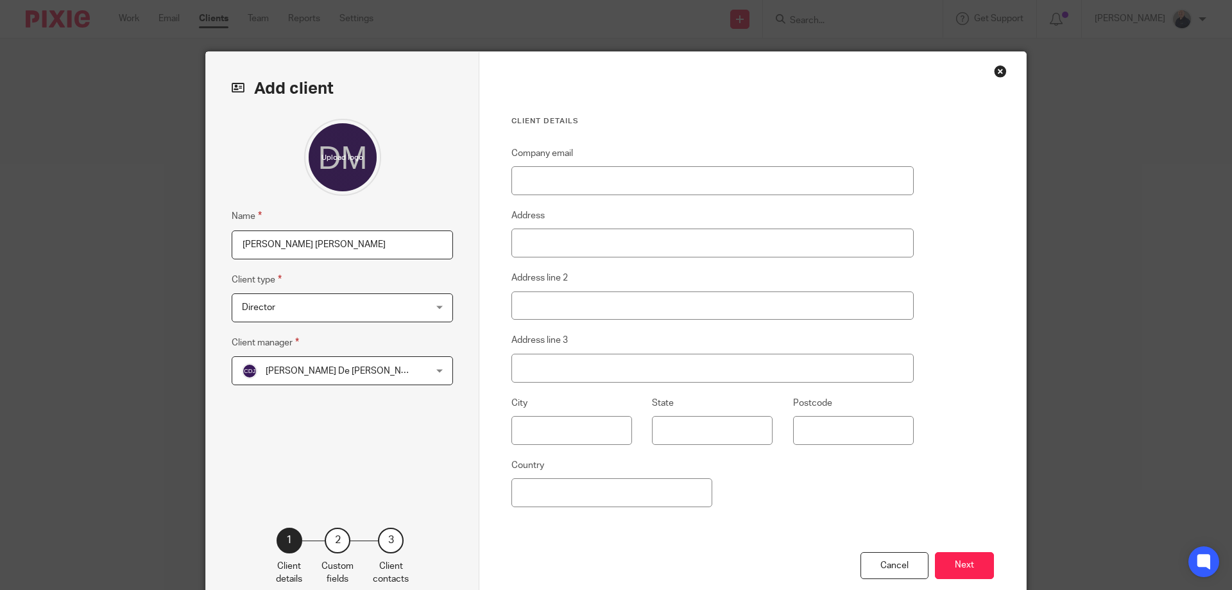
click at [284, 375] on span "Camille De Jesus" at bounding box center [344, 370] width 157 height 9
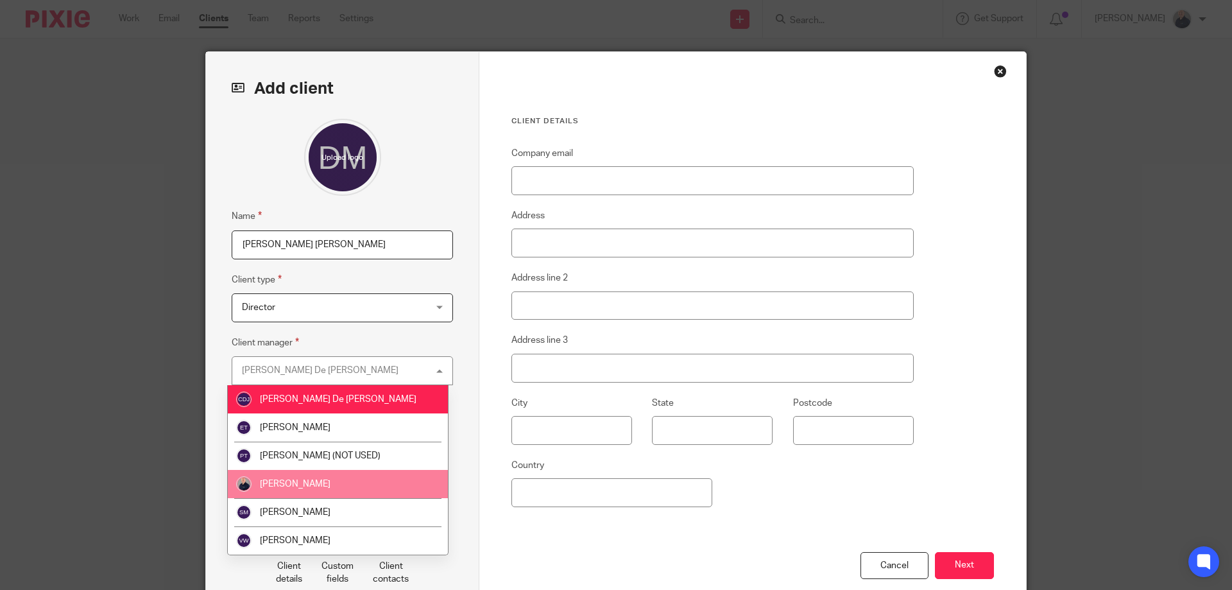
click at [270, 476] on li "[PERSON_NAME]" at bounding box center [338, 484] width 220 height 28
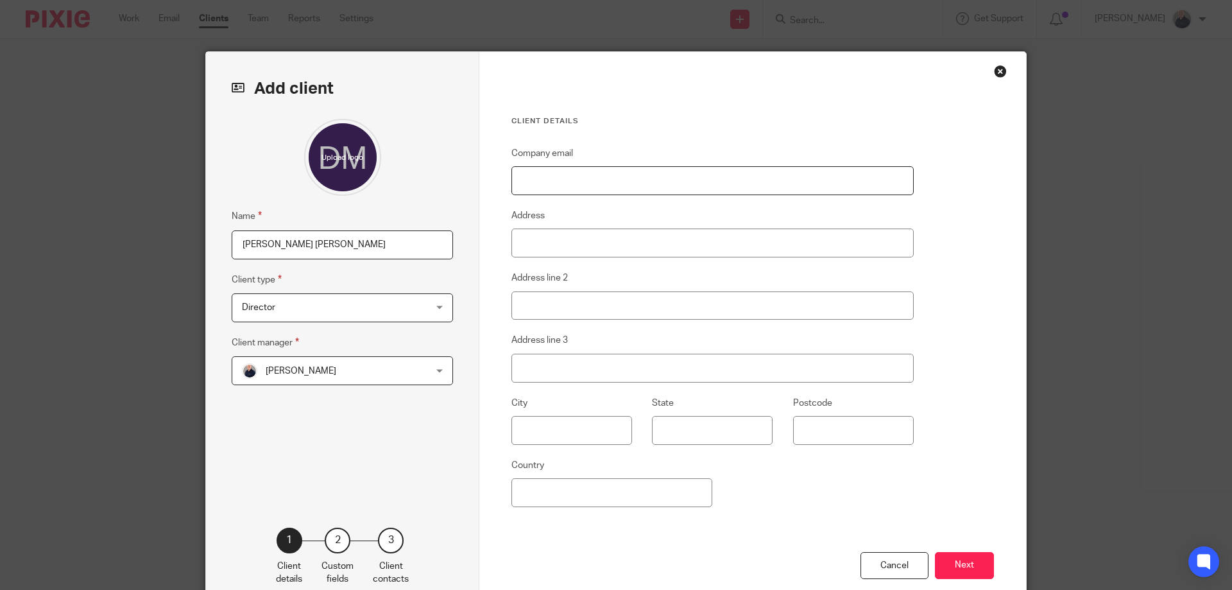
drag, startPoint x: 553, startPoint y: 175, endPoint x: 427, endPoint y: 77, distance: 159.5
click at [553, 175] on input "Company email" at bounding box center [712, 180] width 402 height 29
paste input "[PERSON_NAME][EMAIL_ADDRESS][DOMAIN_NAME]"
type input "[PERSON_NAME][EMAIL_ADDRESS][DOMAIN_NAME]"
click at [956, 567] on button "Next" at bounding box center [964, 566] width 59 height 28
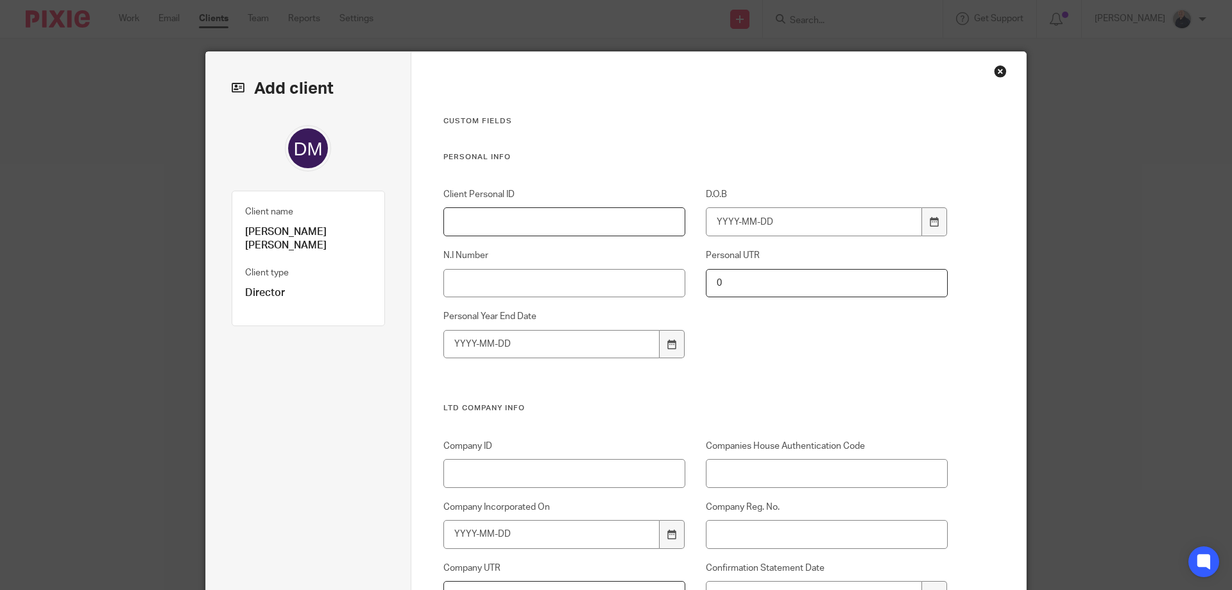
click at [513, 222] on input "Client Personal ID" at bounding box center [564, 221] width 243 height 29
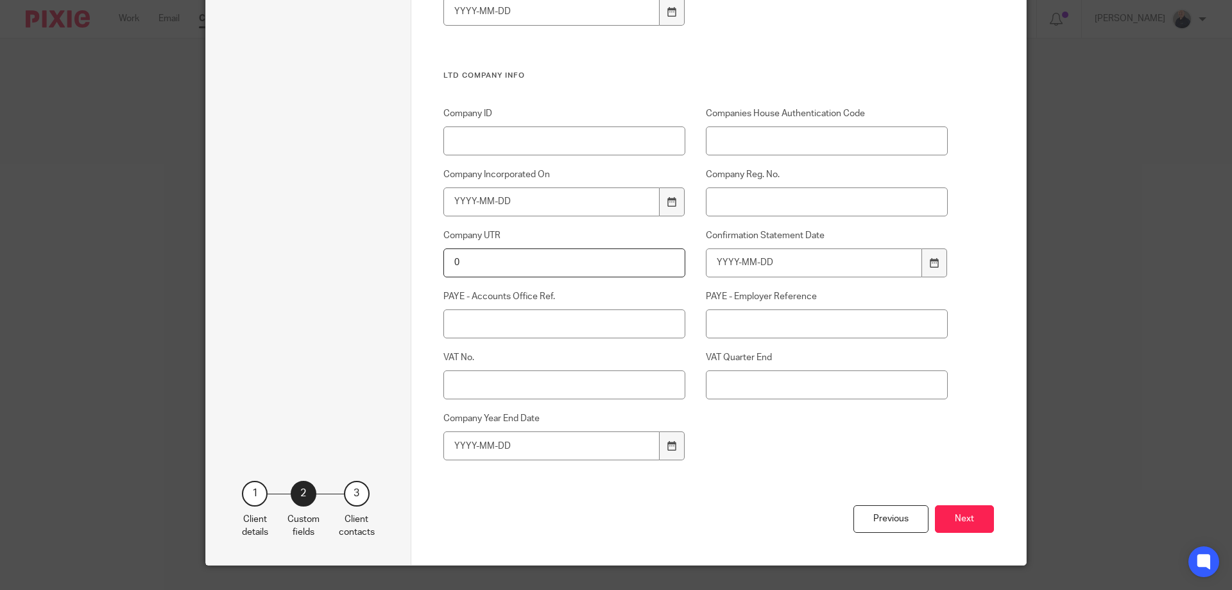
scroll to position [359, 0]
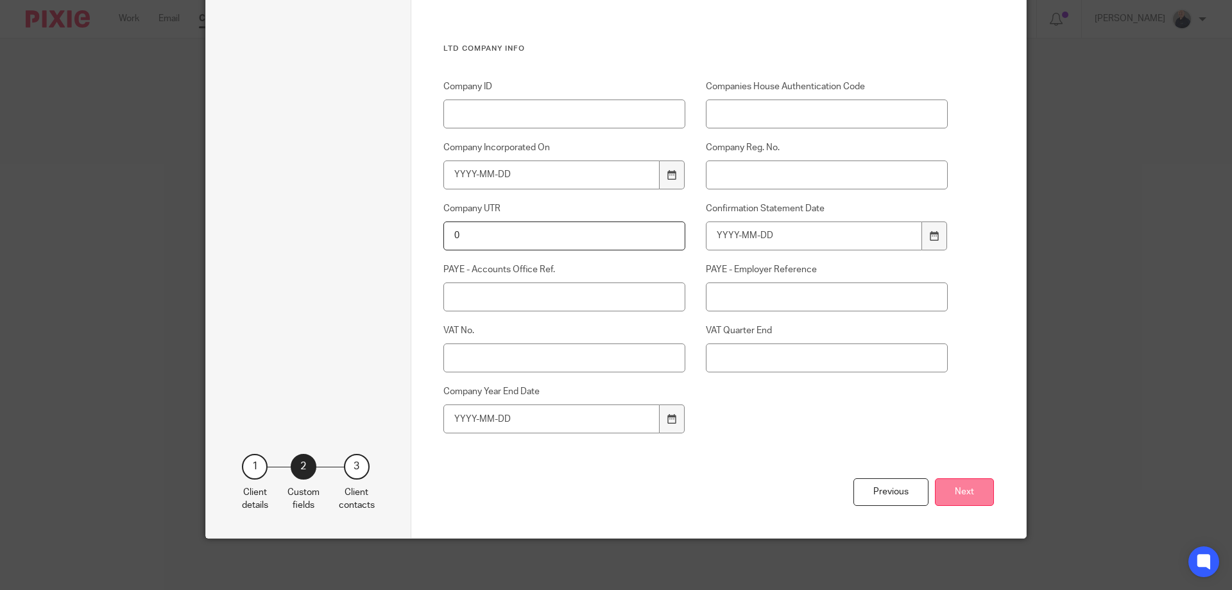
type input "D018b"
click at [950, 484] on button "Next" at bounding box center [964, 492] width 59 height 28
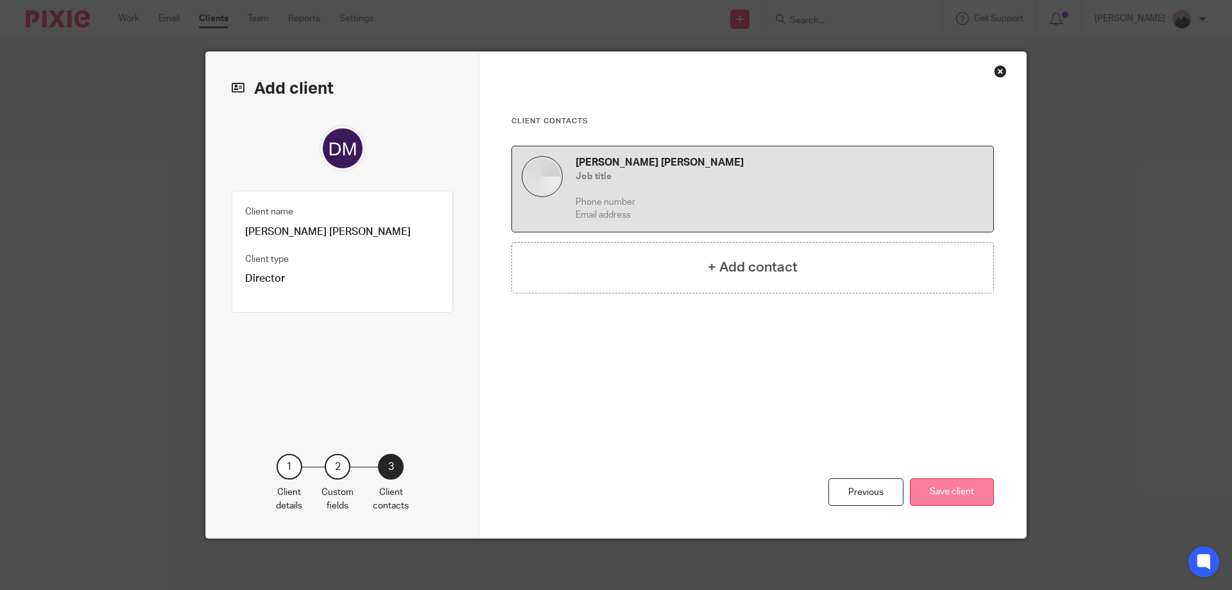
click at [948, 490] on button "Save client" at bounding box center [952, 492] width 84 height 28
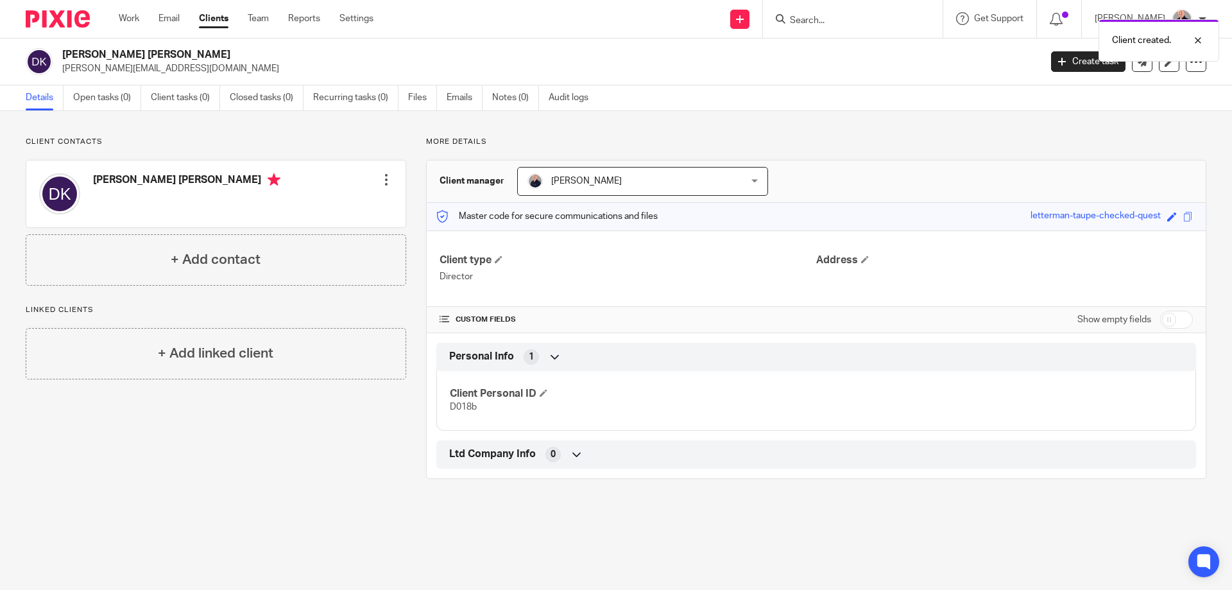
click at [384, 178] on div at bounding box center [386, 179] width 13 height 13
click at [322, 210] on link "Edit contact" at bounding box center [325, 208] width 123 height 19
click at [316, 205] on link "Edit contact" at bounding box center [325, 208] width 123 height 19
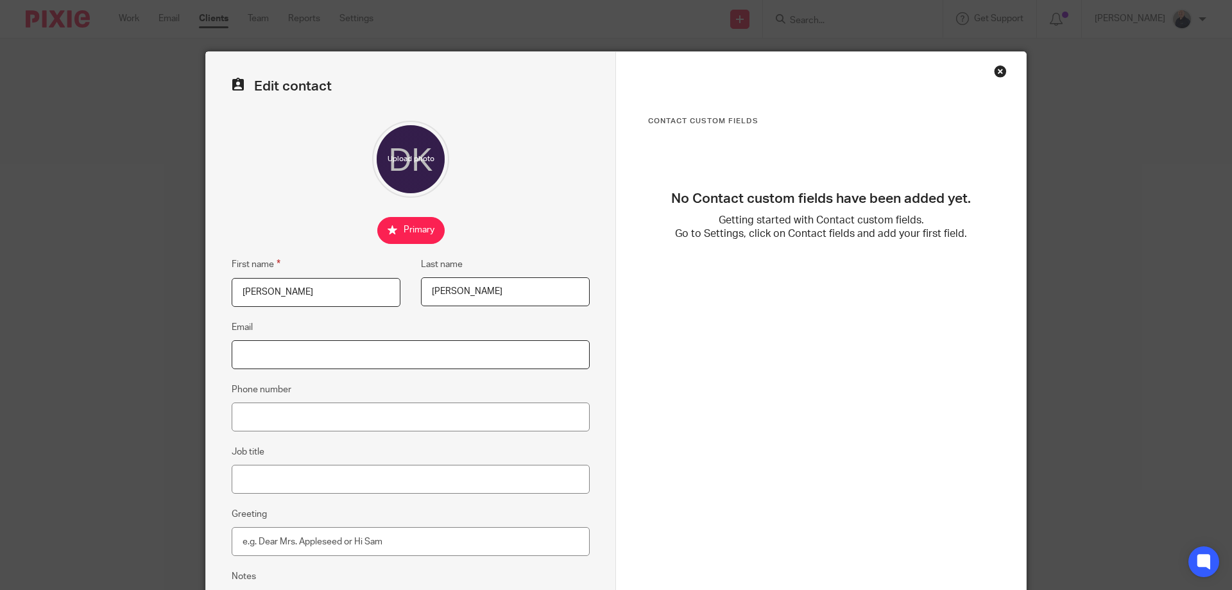
click at [286, 357] on input "Email" at bounding box center [411, 354] width 358 height 29
paste input "[PERSON_NAME][EMAIL_ADDRESS][DOMAIN_NAME]"
type input "[PERSON_NAME][EMAIL_ADDRESS][DOMAIN_NAME]"
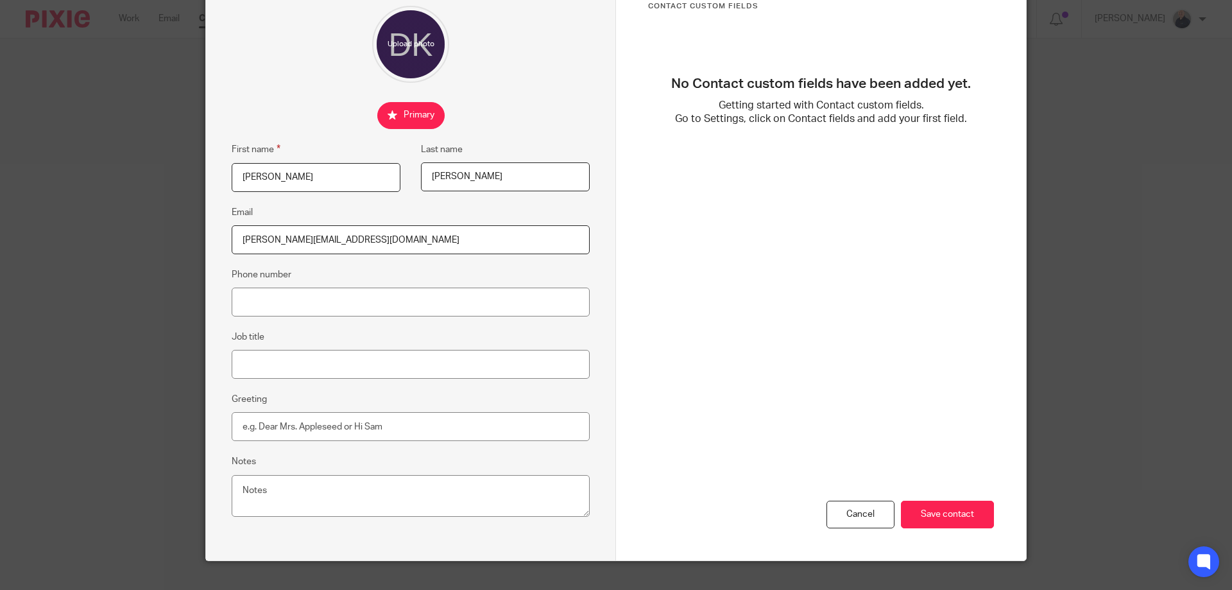
scroll to position [137, 0]
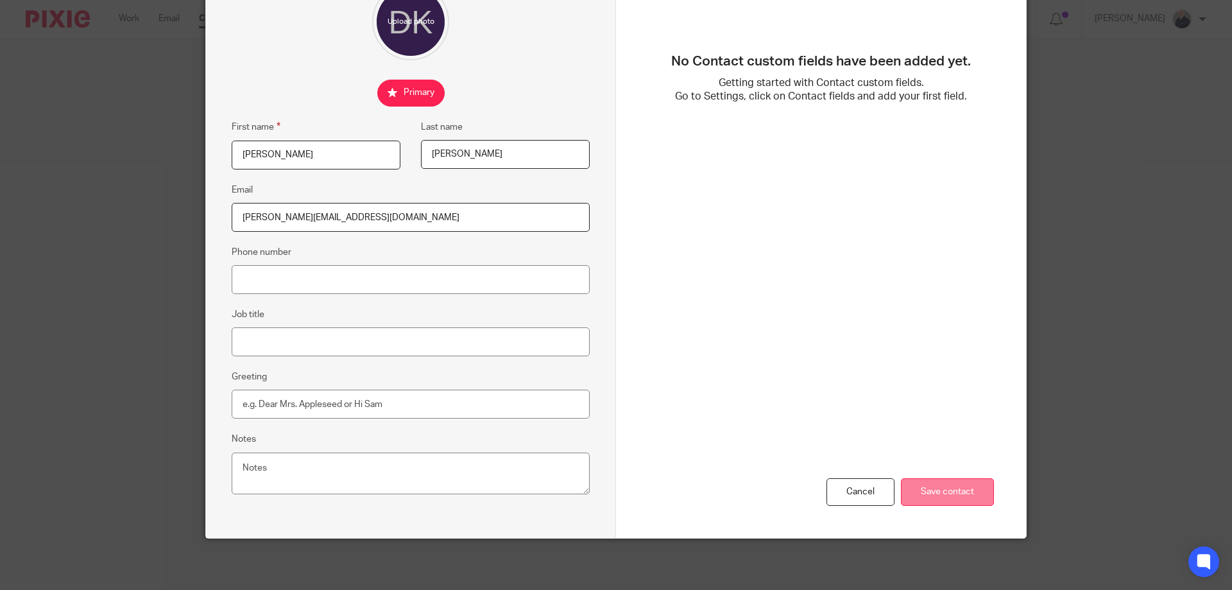
click at [921, 487] on input "Save contact" at bounding box center [947, 492] width 93 height 28
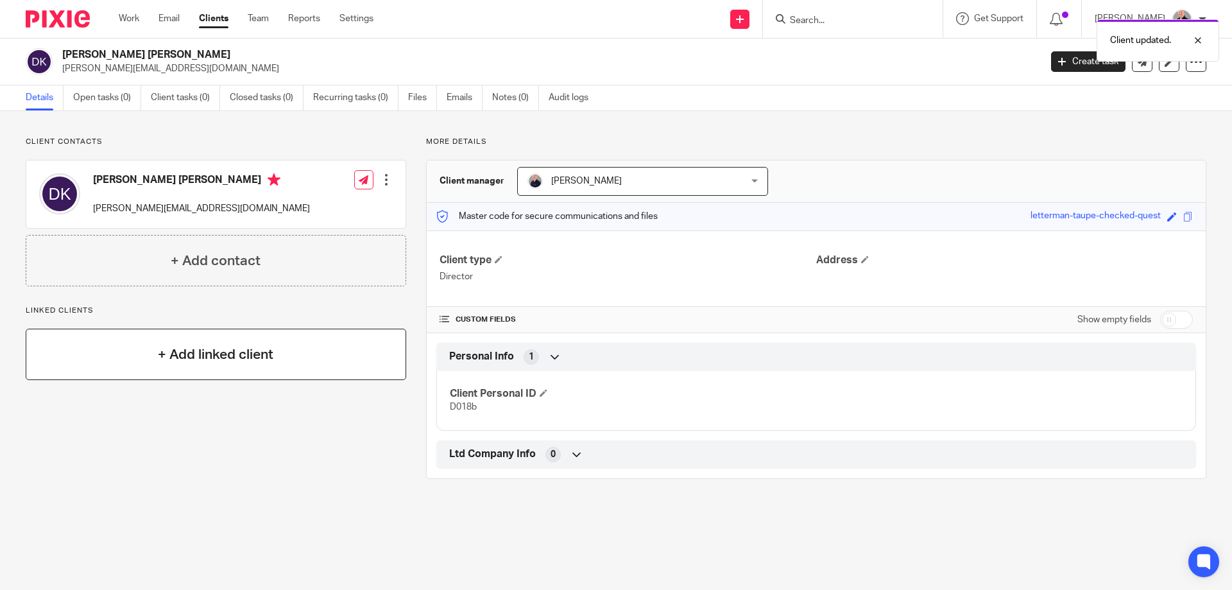
click at [230, 352] on h4 "+ Add linked client" at bounding box center [215, 355] width 115 height 20
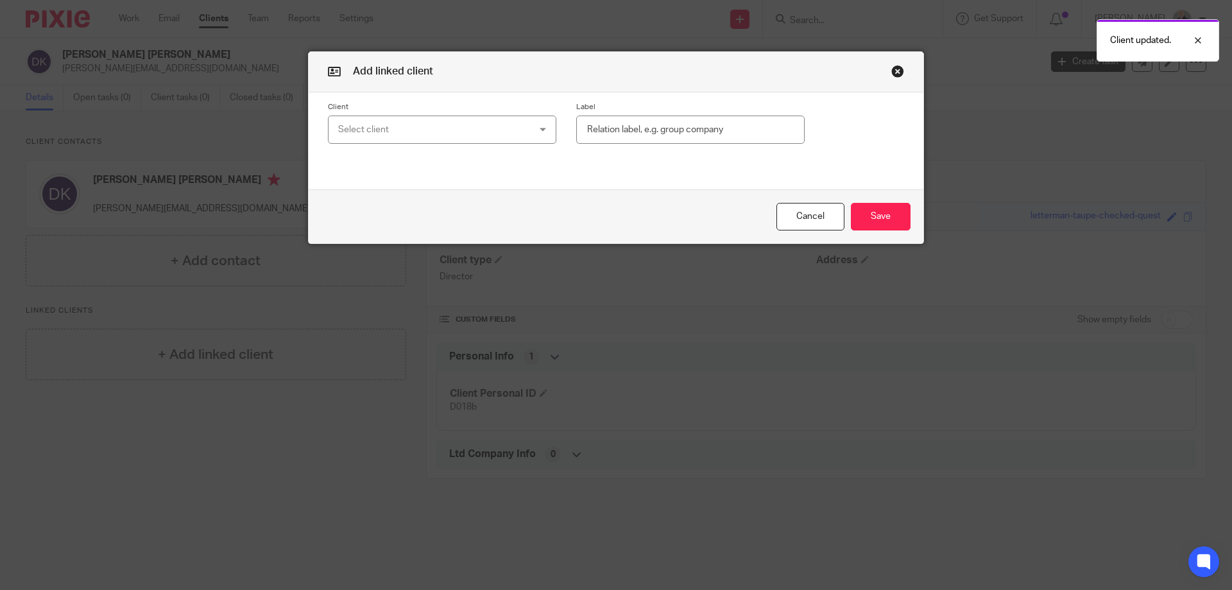
click at [403, 132] on div "Select client" at bounding box center [425, 129] width 174 height 27
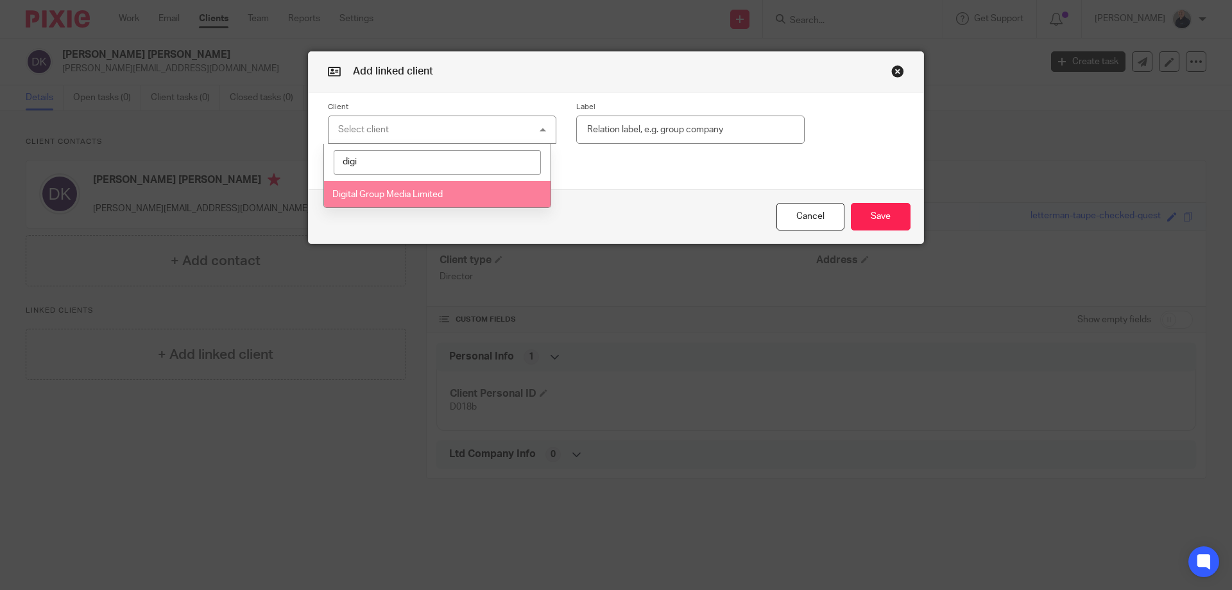
type input "digi"
click at [371, 197] on span "Digital Group Media Limited" at bounding box center [387, 194] width 110 height 9
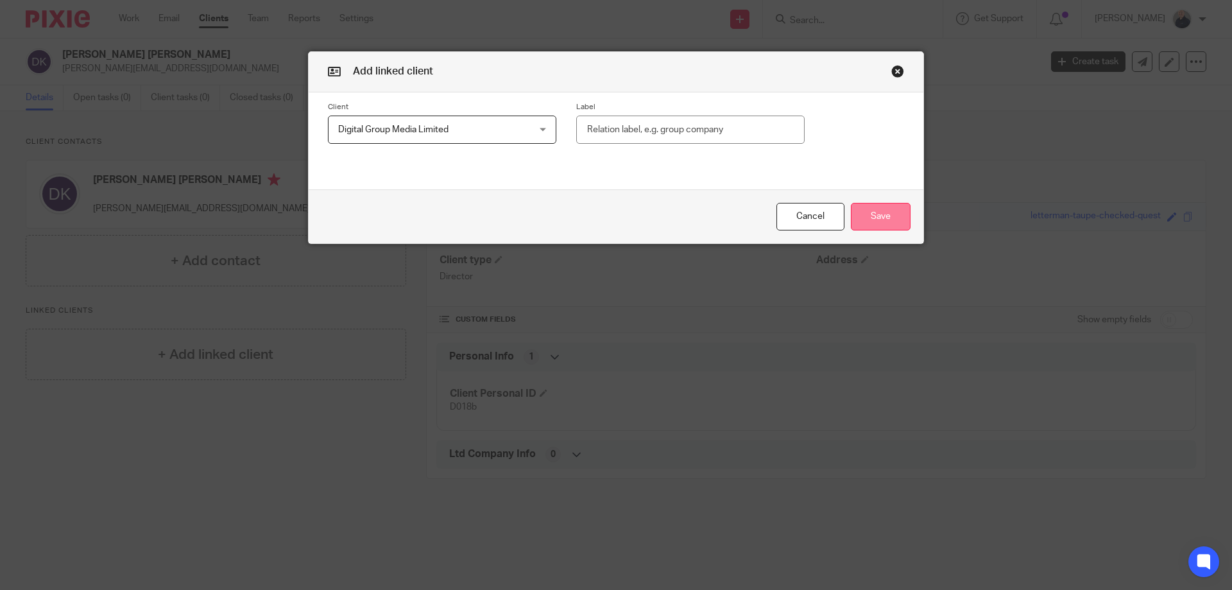
click at [880, 223] on button "Save" at bounding box center [881, 217] width 60 height 28
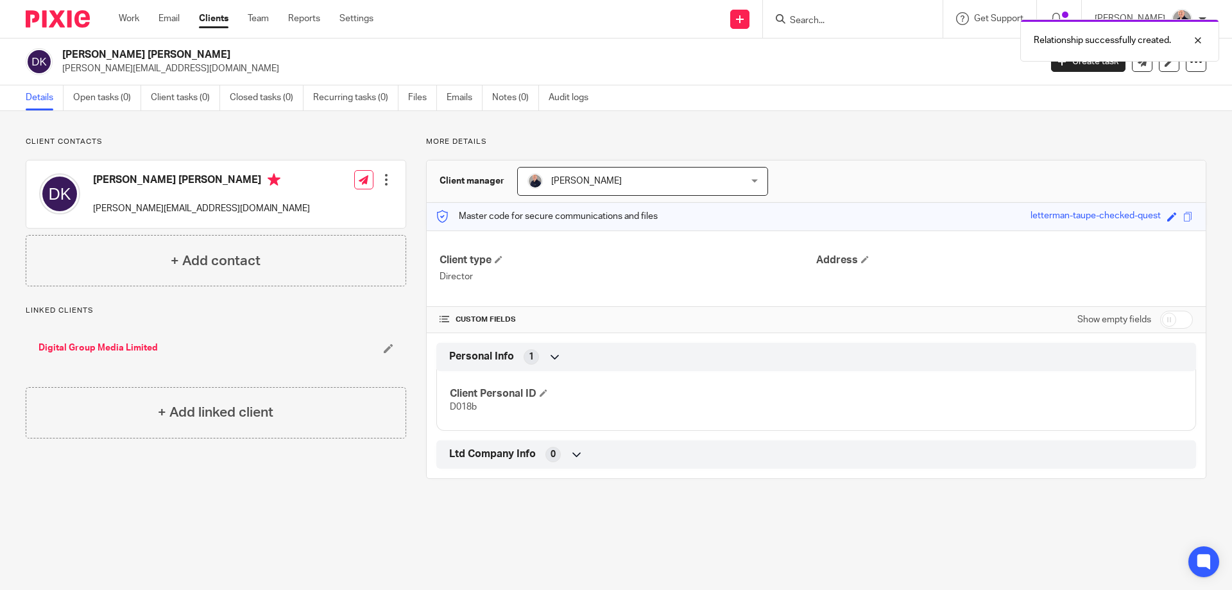
click at [107, 345] on link "Digital Group Media Limited" at bounding box center [97, 347] width 119 height 13
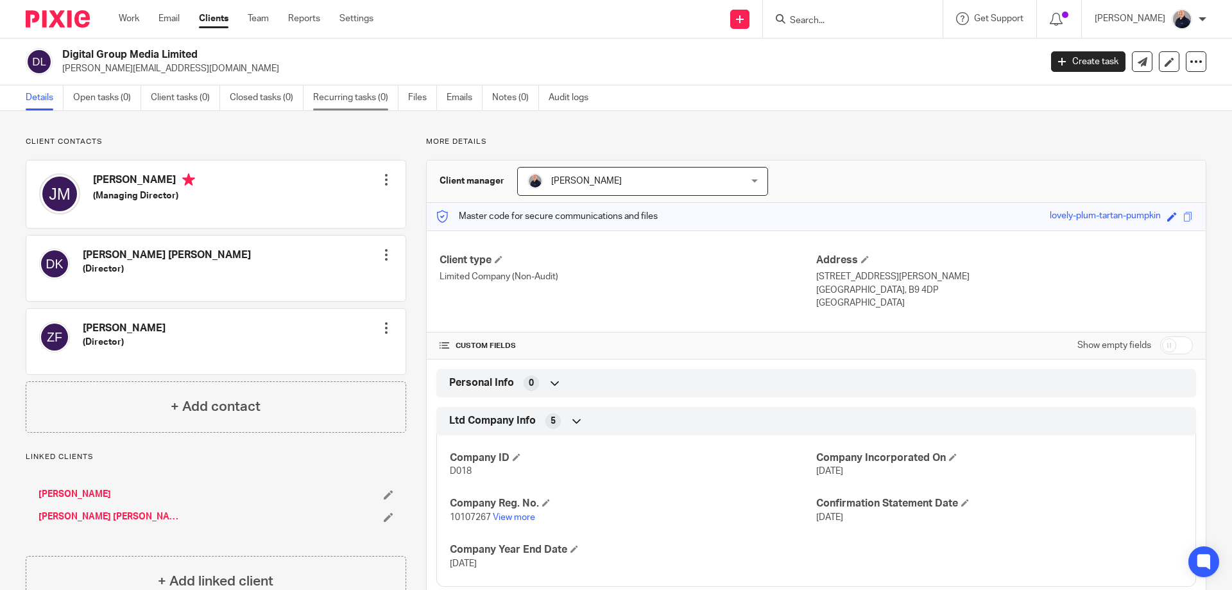
click at [372, 99] on link "Recurring tasks (0)" at bounding box center [355, 97] width 85 height 25
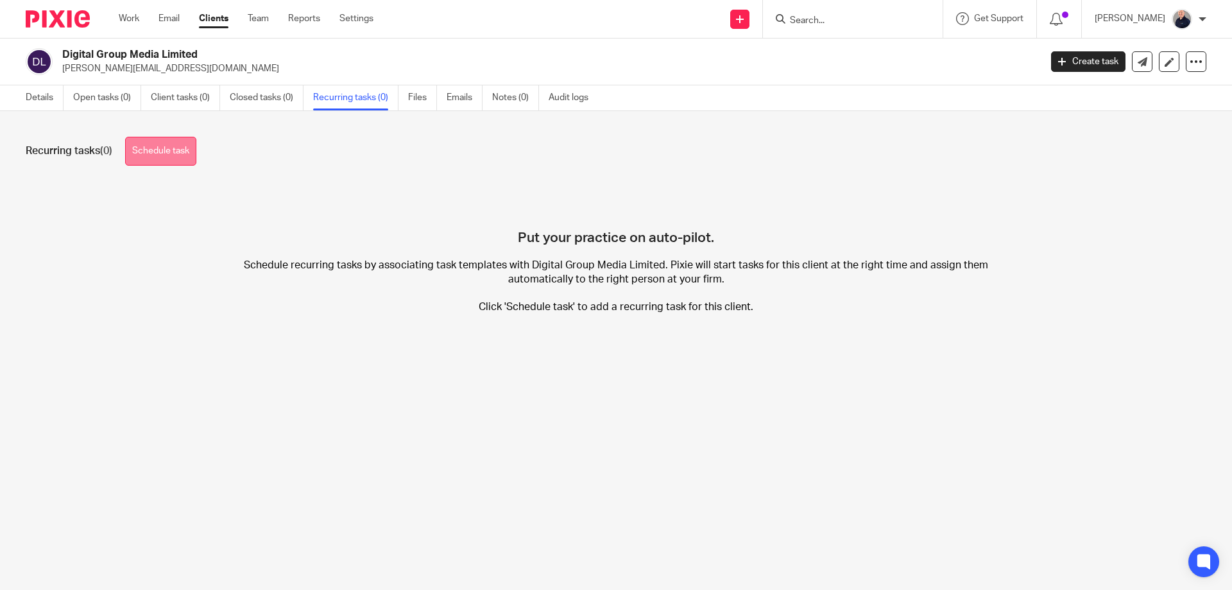
click at [179, 153] on link "Schedule task" at bounding box center [160, 151] width 71 height 29
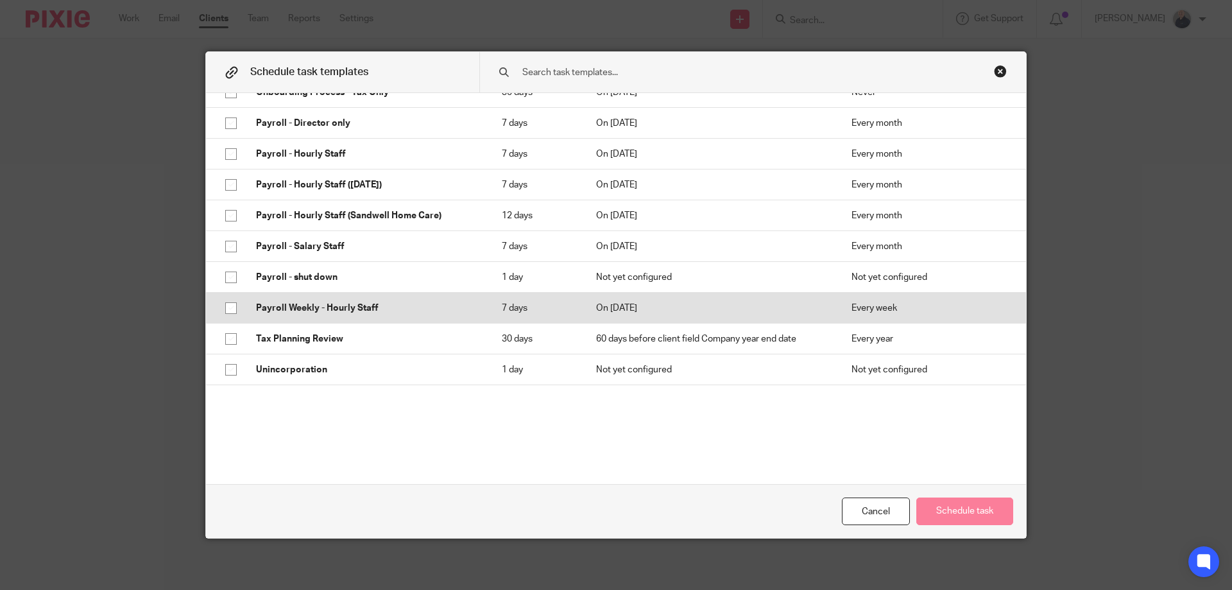
scroll to position [685, 0]
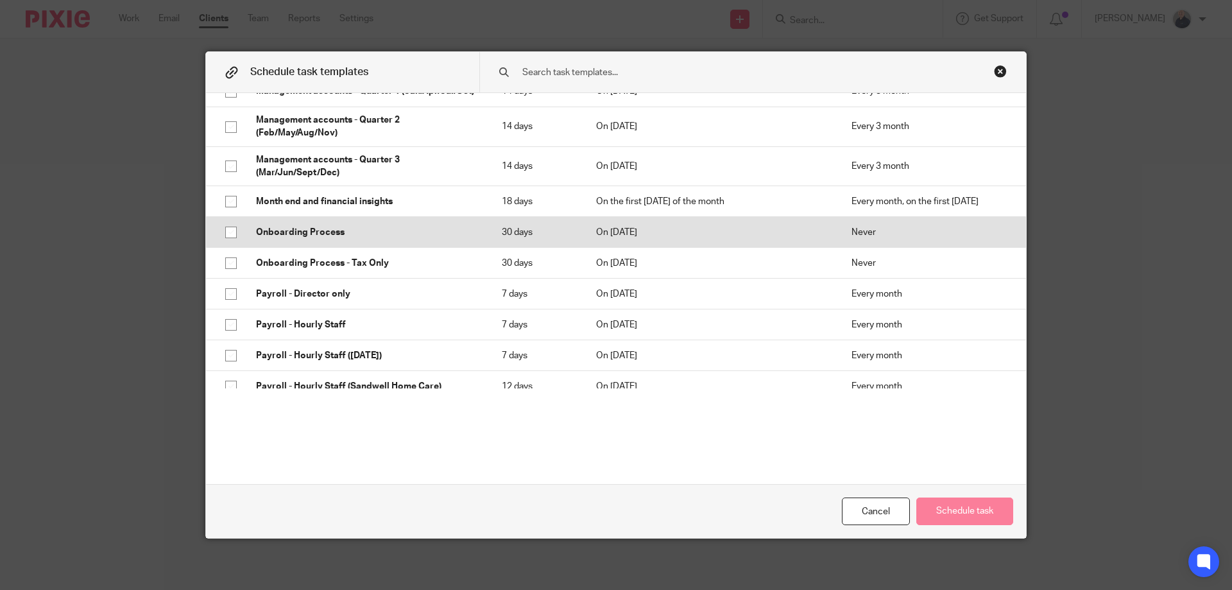
click at [226, 241] on input "checkbox" at bounding box center [231, 232] width 24 height 24
checkbox input "true"
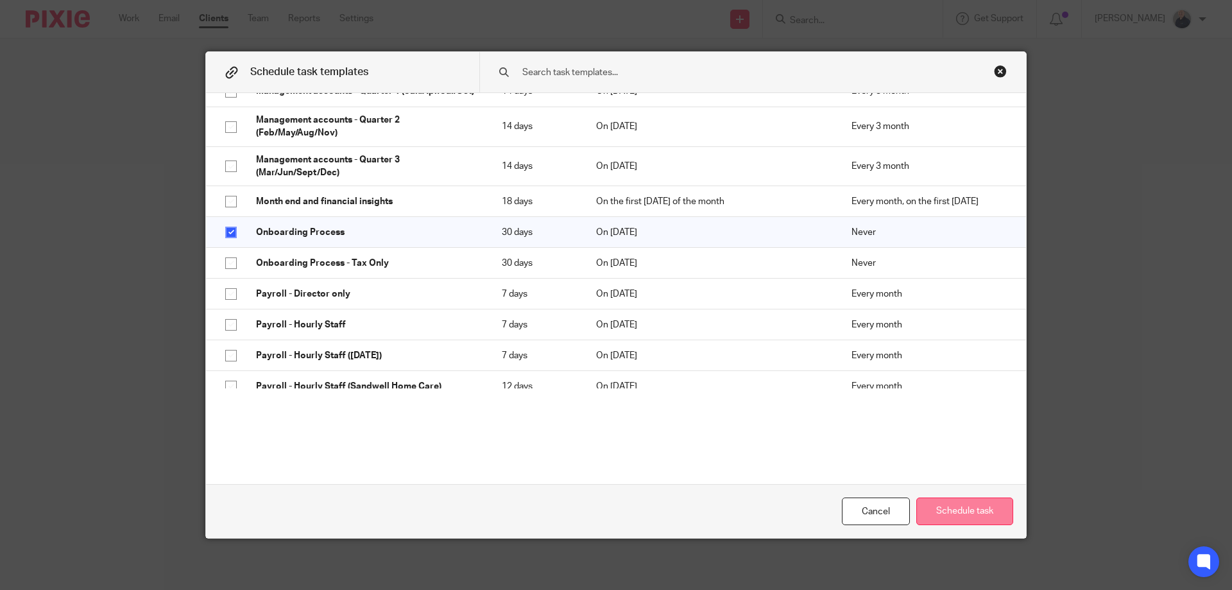
click at [952, 511] on button "Schedule task" at bounding box center [964, 511] width 97 height 28
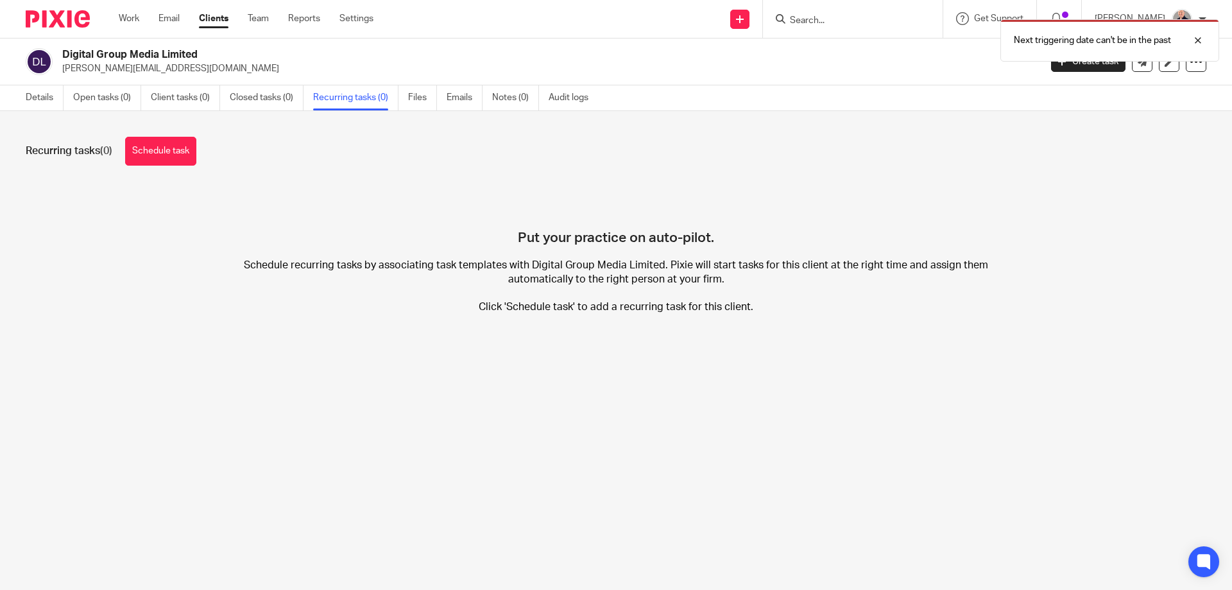
click at [746, 23] on div "Next triggering date can't be in the past" at bounding box center [917, 37] width 603 height 49
click at [748, 20] on div "Next triggering date can't be in the past" at bounding box center [917, 37] width 603 height 49
click at [744, 21] on icon at bounding box center [740, 19] width 8 height 8
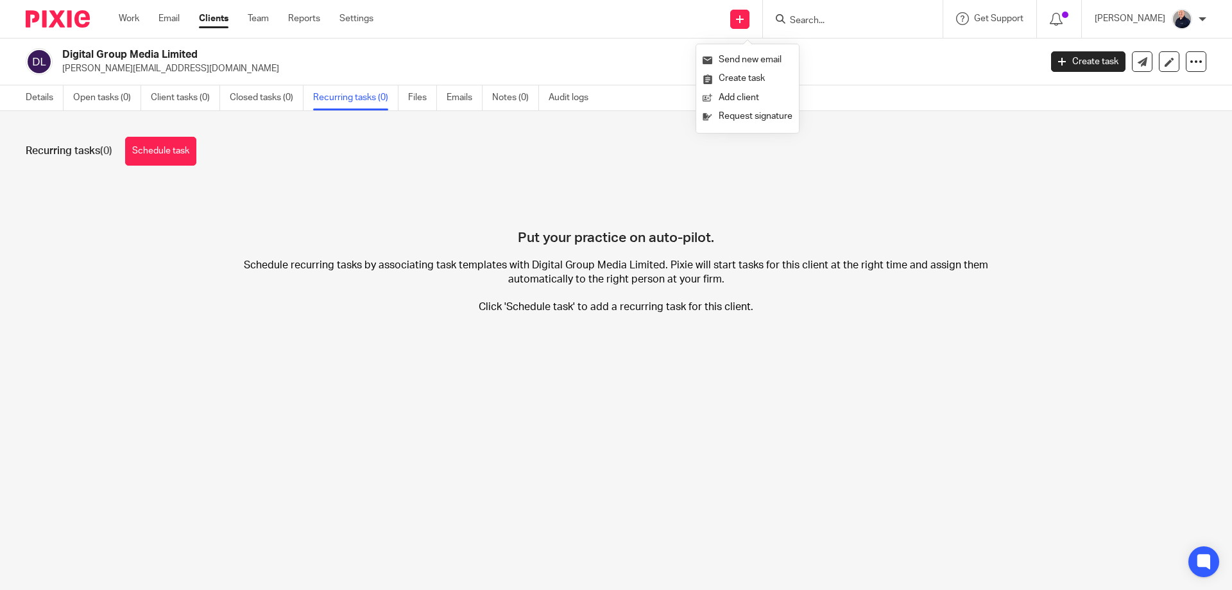
click at [659, 124] on div "Recurring tasks (0) Schedule task Put your practice on auto-pilot. Schedule rec…" at bounding box center [616, 235] width 1232 height 248
click at [1075, 57] on link "Create task" at bounding box center [1088, 61] width 74 height 21
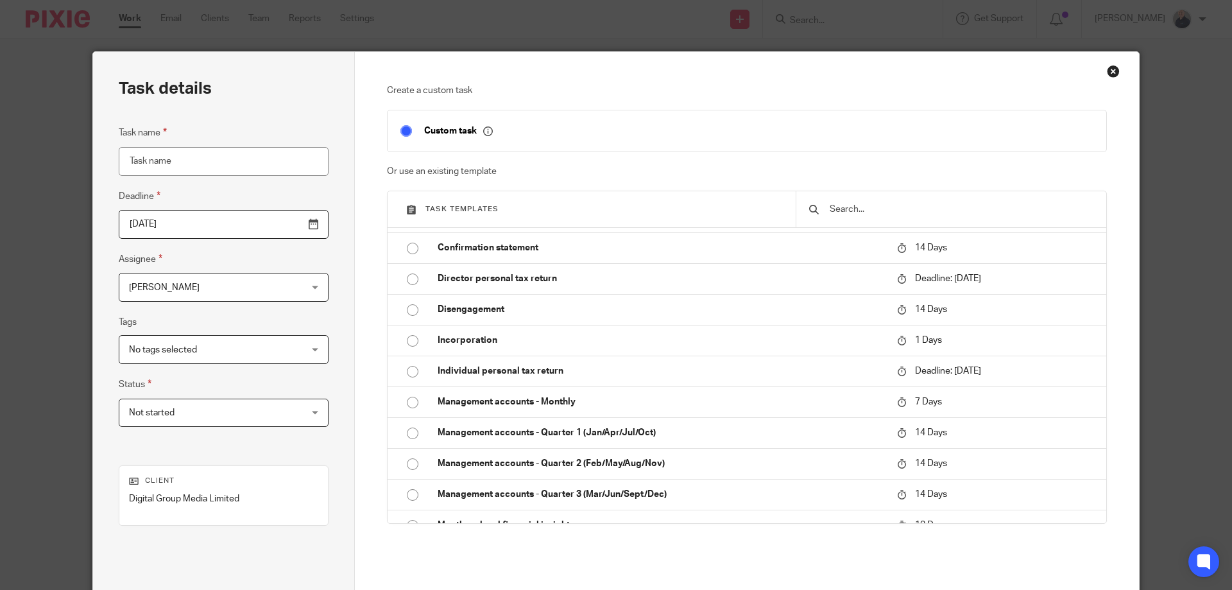
scroll to position [513, 0]
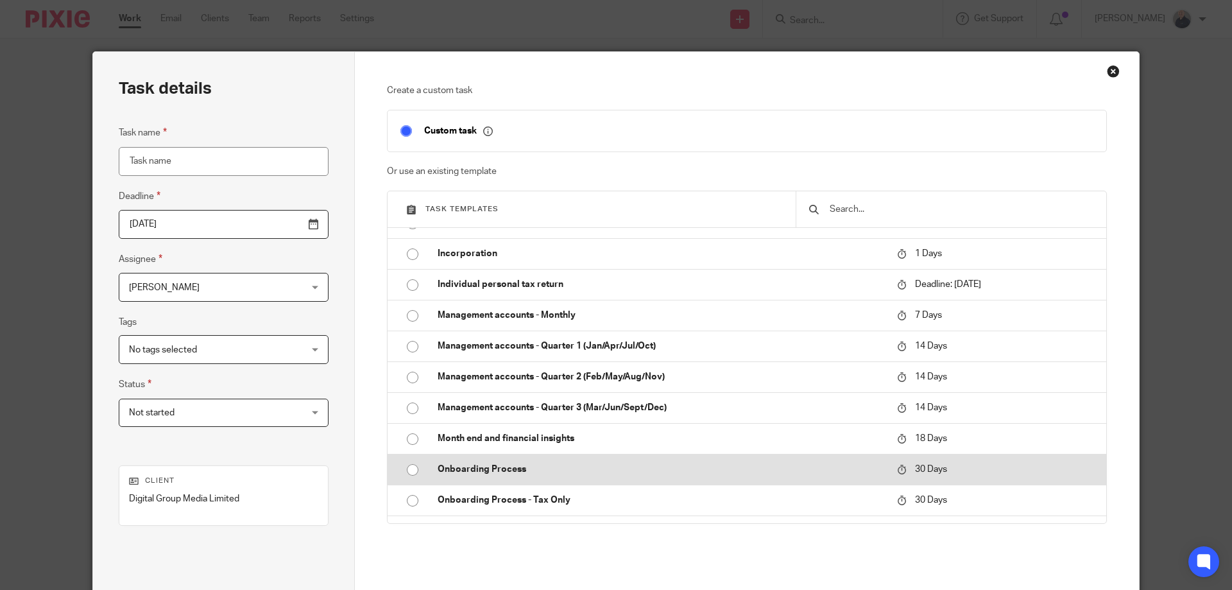
click at [405, 466] on input "radio" at bounding box center [412, 469] width 24 height 24
type input "2025-09-13"
type input "Onboarding Process"
checkbox input "false"
radio input "false"
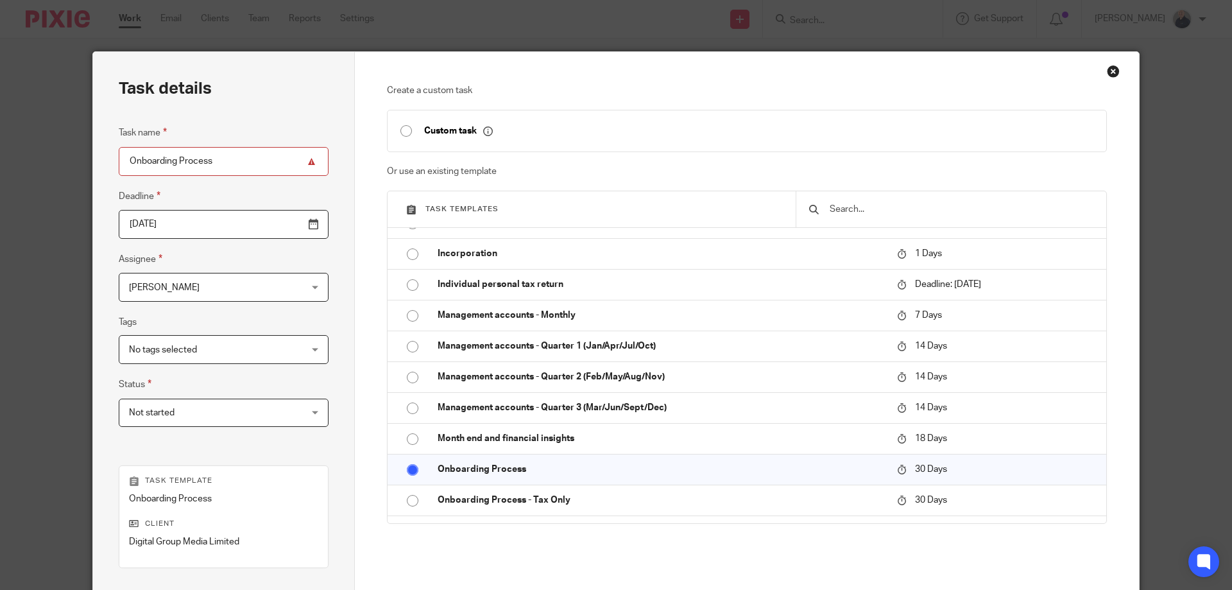
click at [179, 291] on span "[PERSON_NAME]" at bounding box center [164, 287] width 71 height 9
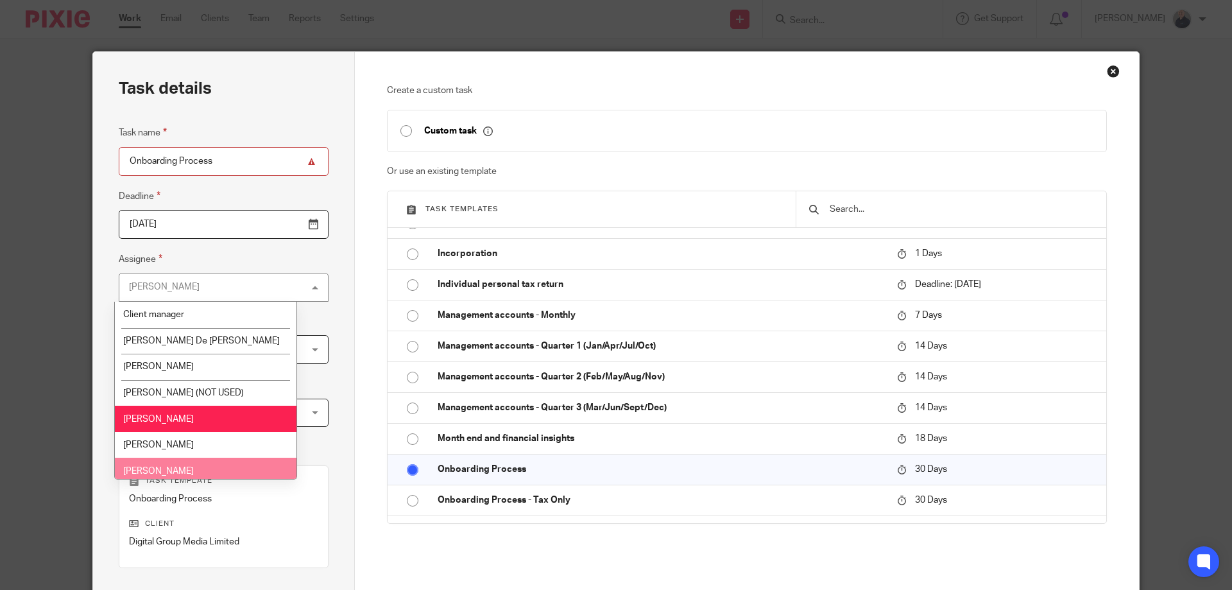
click at [178, 472] on li "[PERSON_NAME]" at bounding box center [206, 470] width 182 height 26
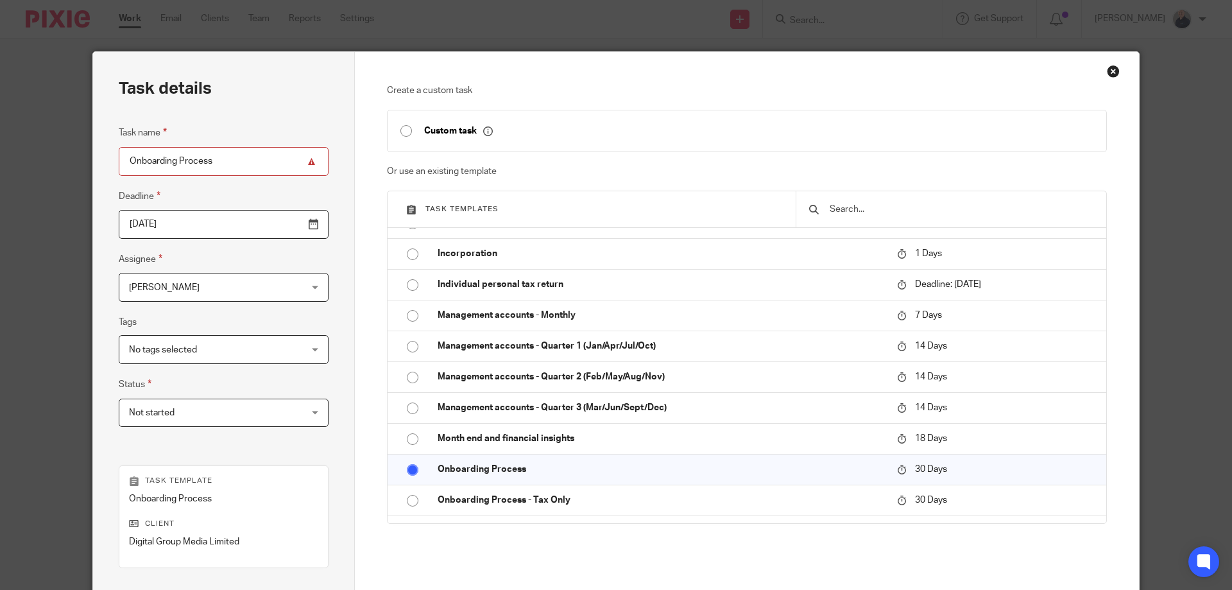
click at [267, 355] on div "No tags selected" at bounding box center [224, 349] width 210 height 29
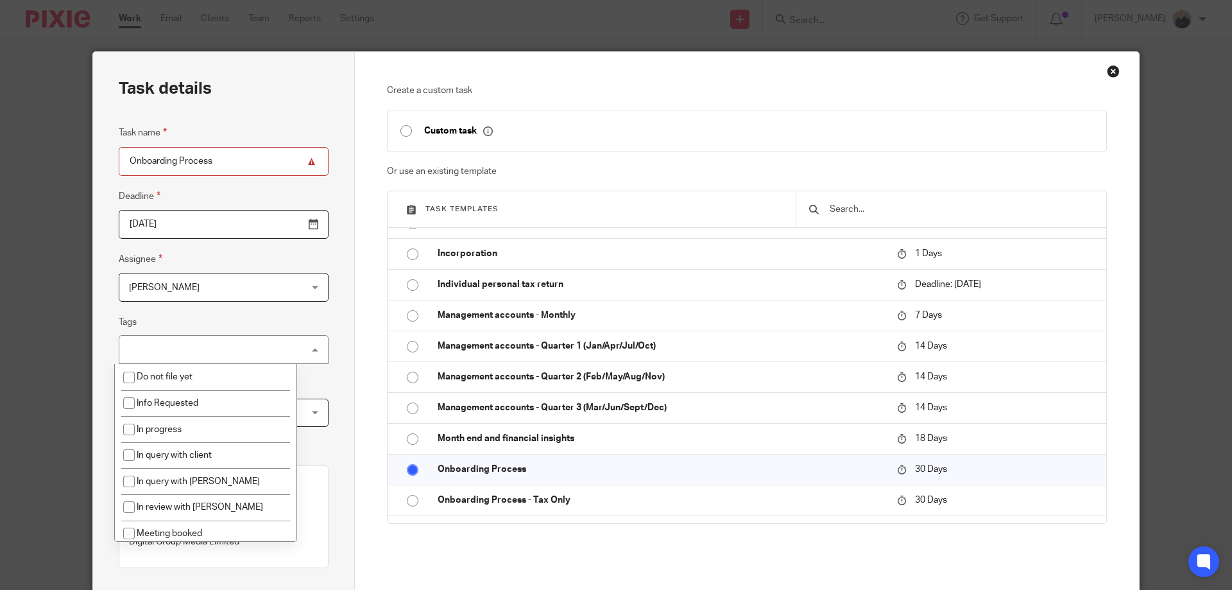
click at [267, 354] on div "No tags selected" at bounding box center [224, 349] width 210 height 29
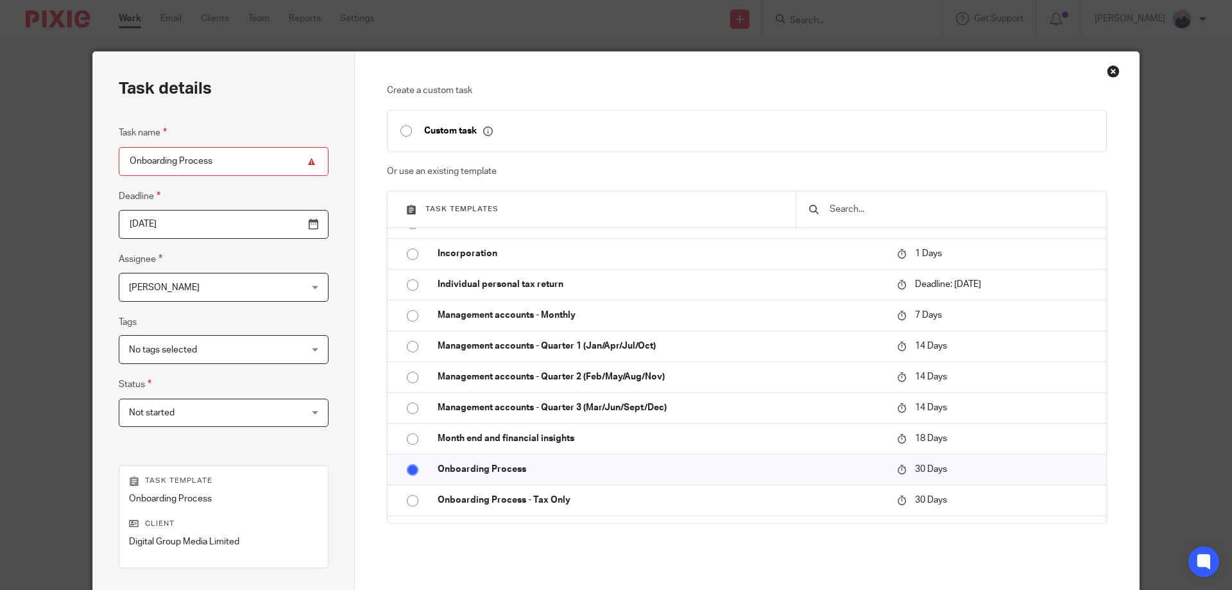
click at [267, 354] on div "No tags selected" at bounding box center [224, 349] width 210 height 29
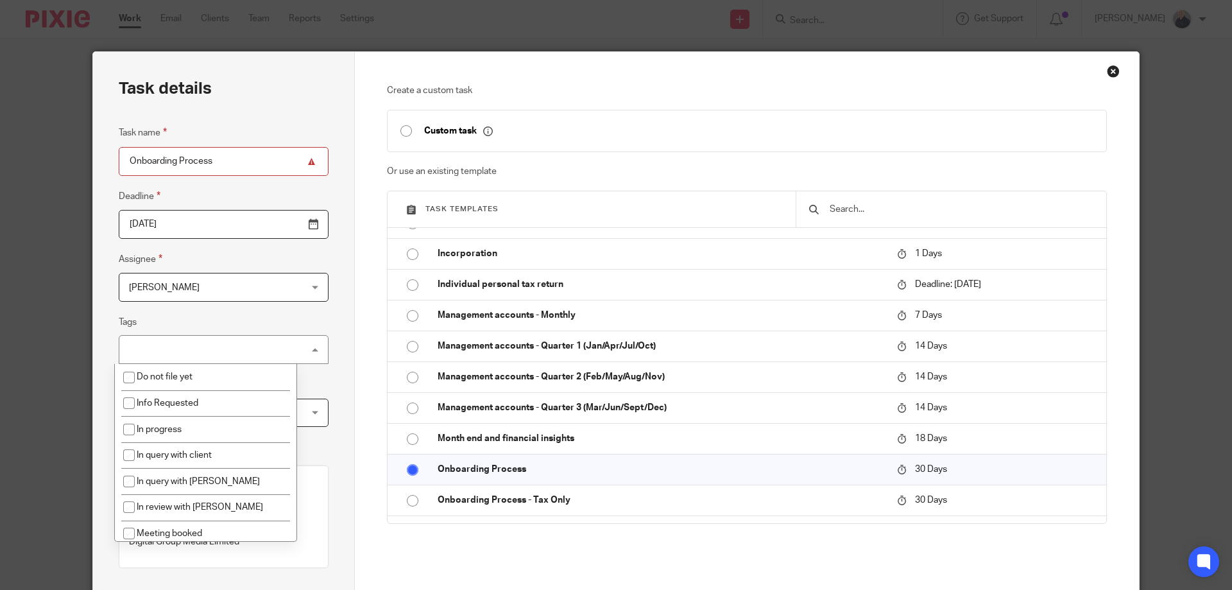
click at [267, 354] on div "No tags selected" at bounding box center [224, 349] width 210 height 29
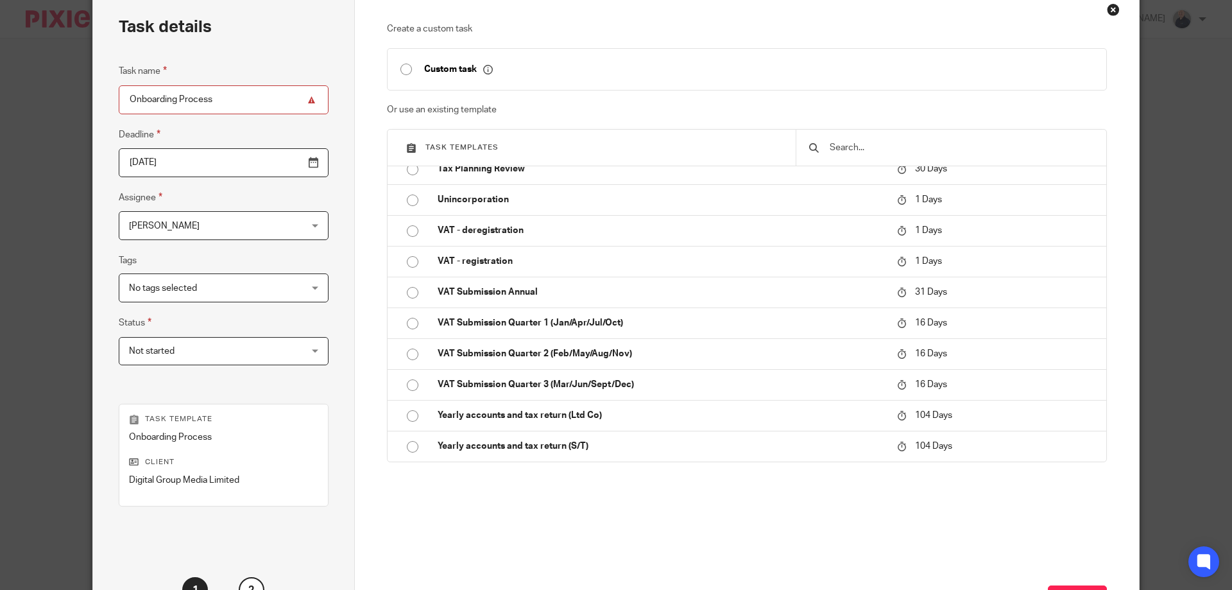
scroll to position [169, 0]
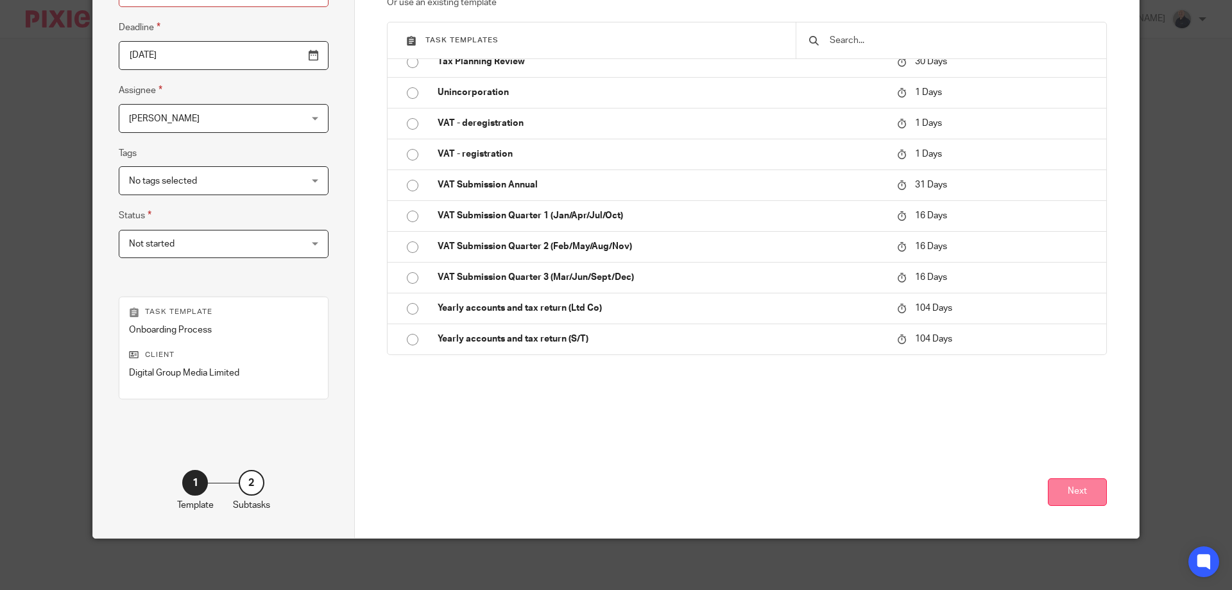
click at [1061, 488] on button "Next" at bounding box center [1077, 492] width 59 height 28
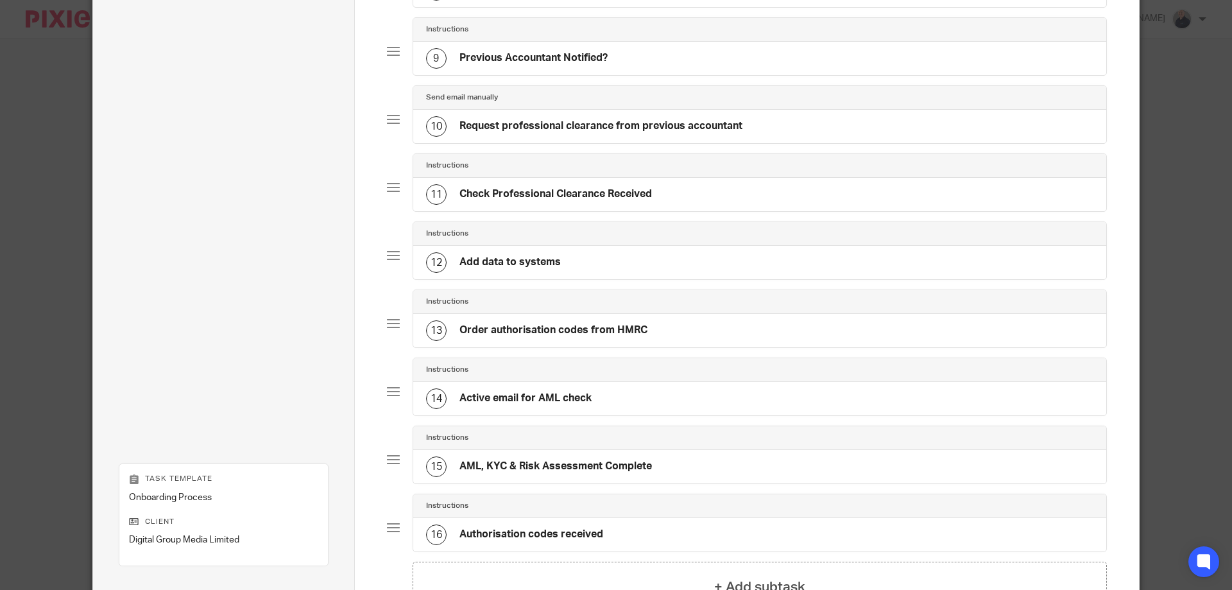
scroll to position [812, 0]
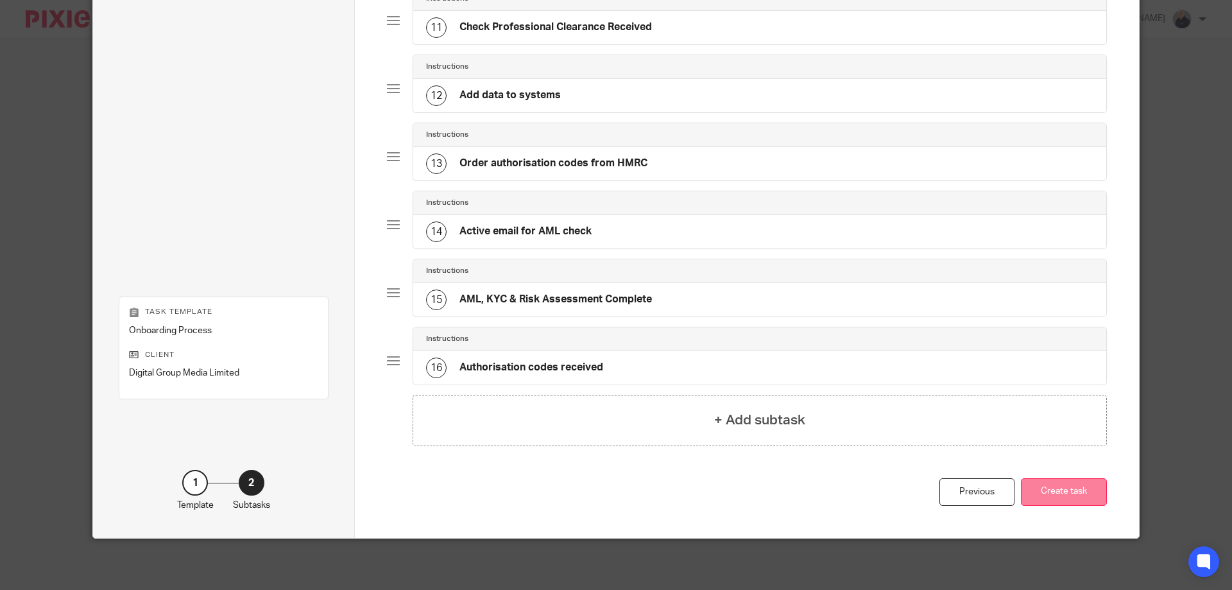
click at [1071, 491] on button "Create task" at bounding box center [1064, 492] width 86 height 28
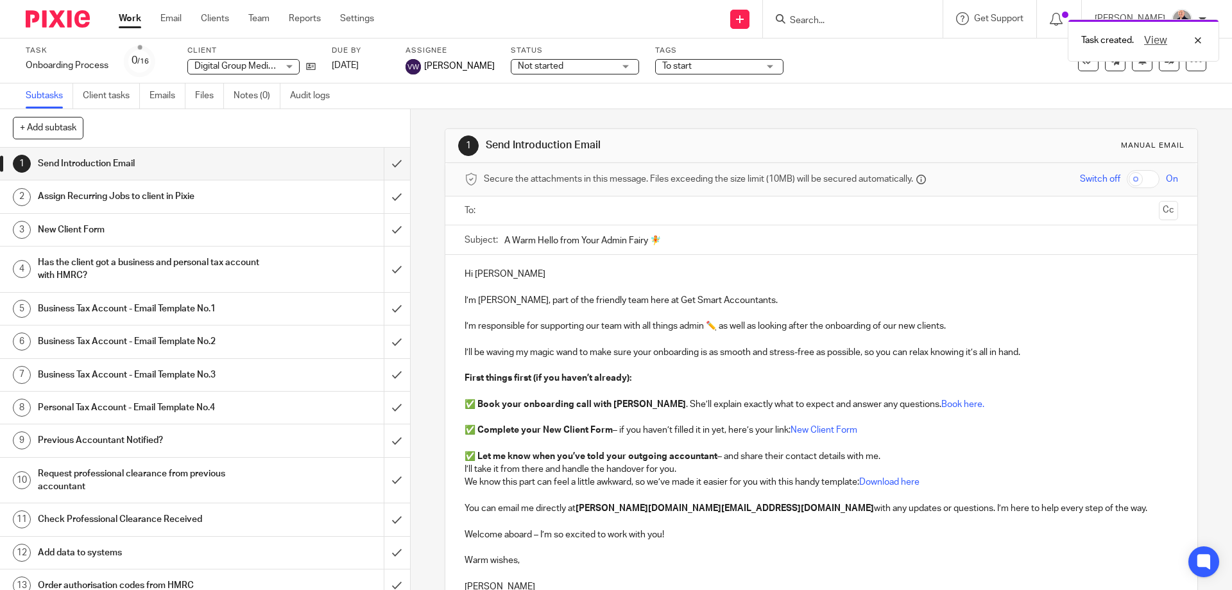
click at [128, 18] on link "Work" at bounding box center [130, 18] width 22 height 13
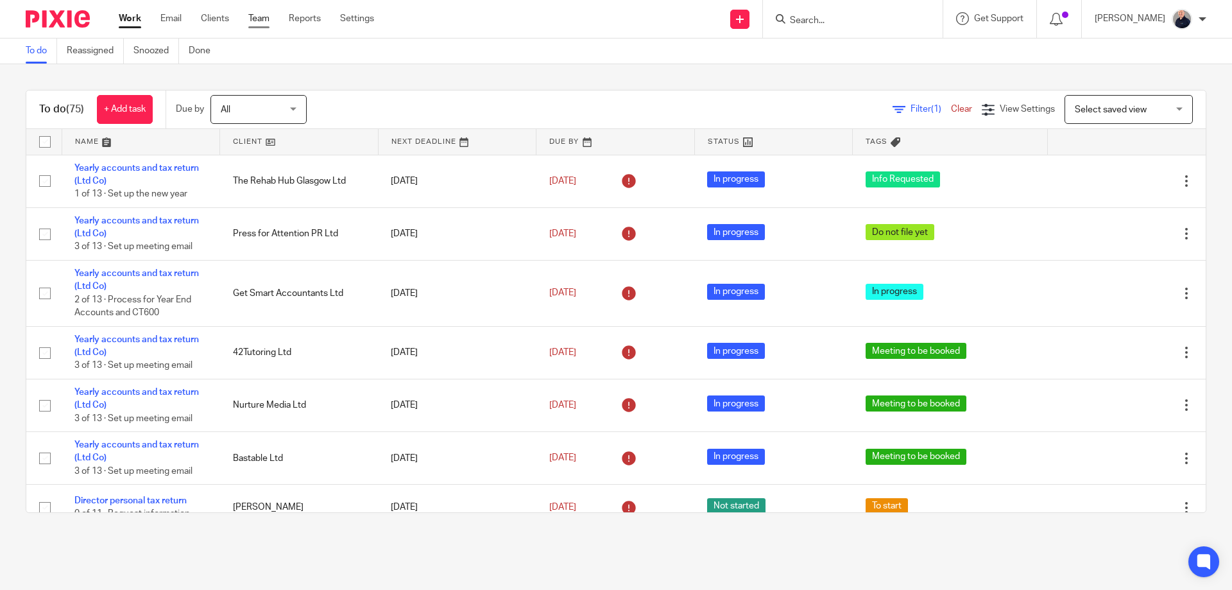
click at [259, 20] on link "Team" at bounding box center [258, 18] width 21 height 13
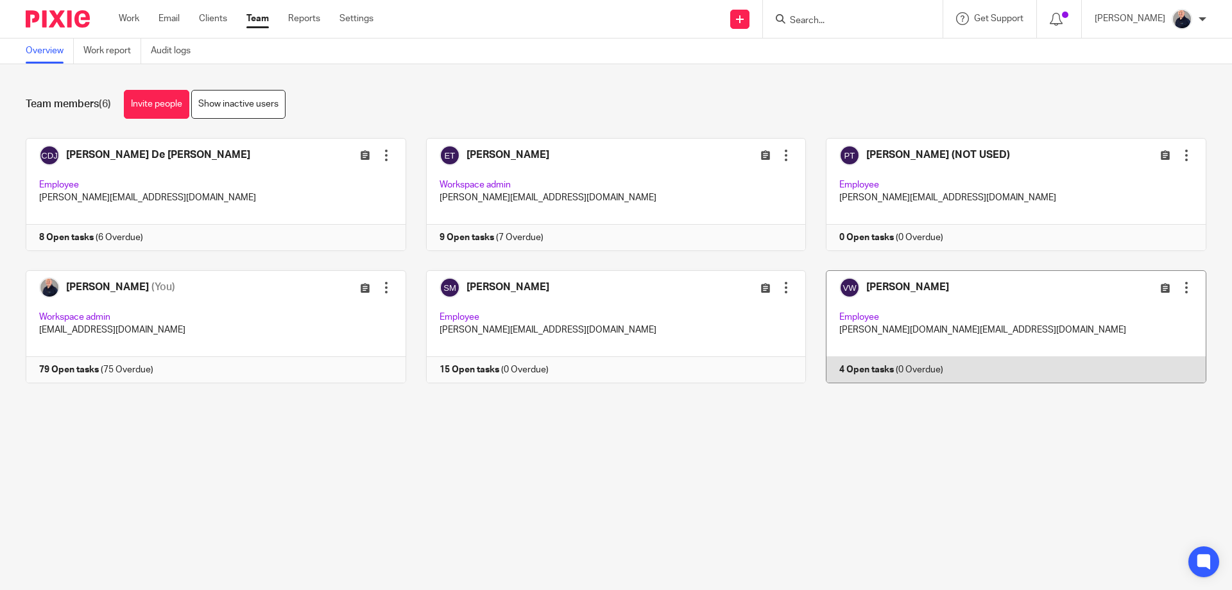
click at [1000, 296] on link at bounding box center [1006, 326] width 400 height 113
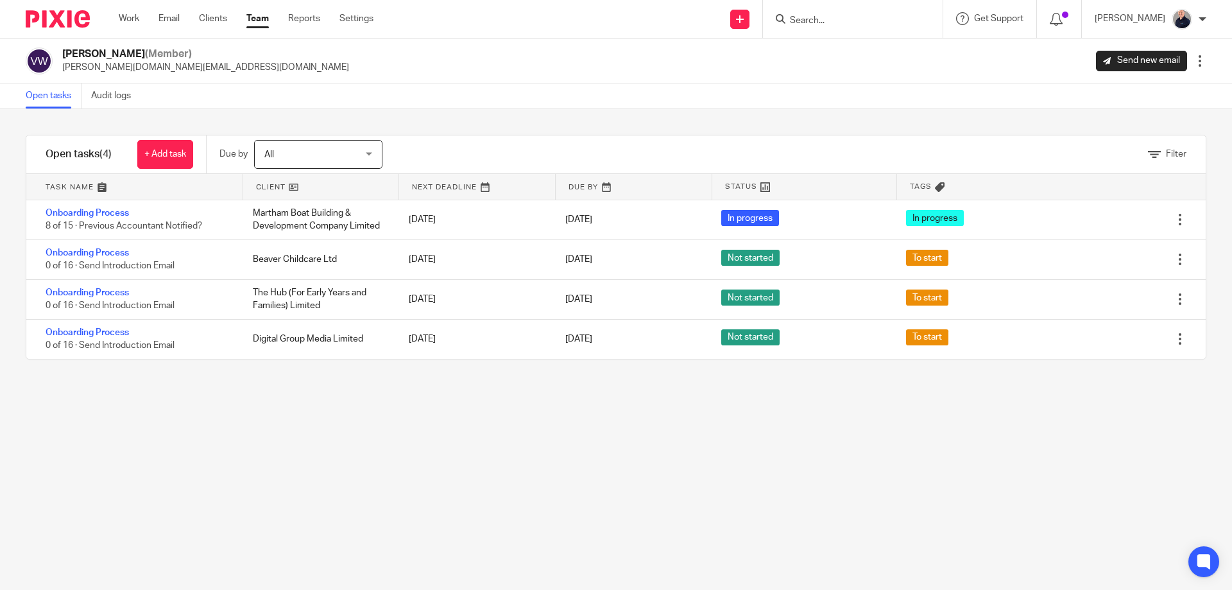
click at [737, 450] on div "Filter tasks Only show tasks matching all of these conditions 1 Client name Is …" at bounding box center [616, 349] width 1232 height 481
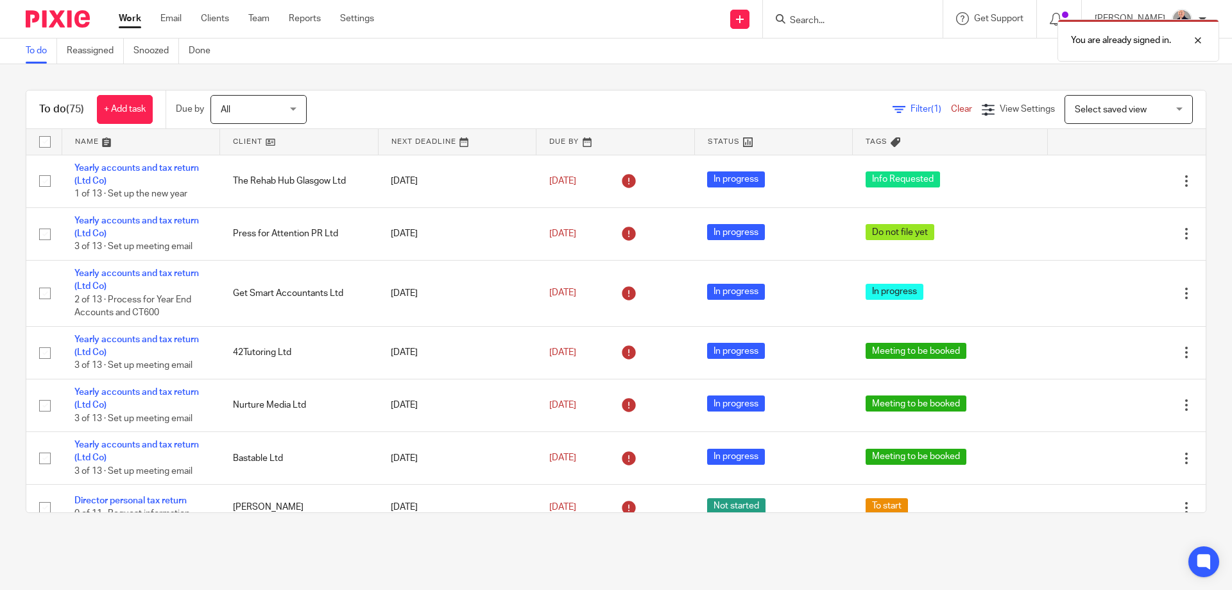
click at [865, 22] on div "You are already signed in." at bounding box center [917, 37] width 603 height 49
click at [818, 21] on div "You are already signed in." at bounding box center [917, 37] width 603 height 49
click at [792, 19] on div "You are already signed in." at bounding box center [917, 37] width 603 height 49
click at [787, 17] on div "You are already signed in." at bounding box center [917, 37] width 603 height 49
click at [1202, 40] on div at bounding box center [1188, 40] width 35 height 15
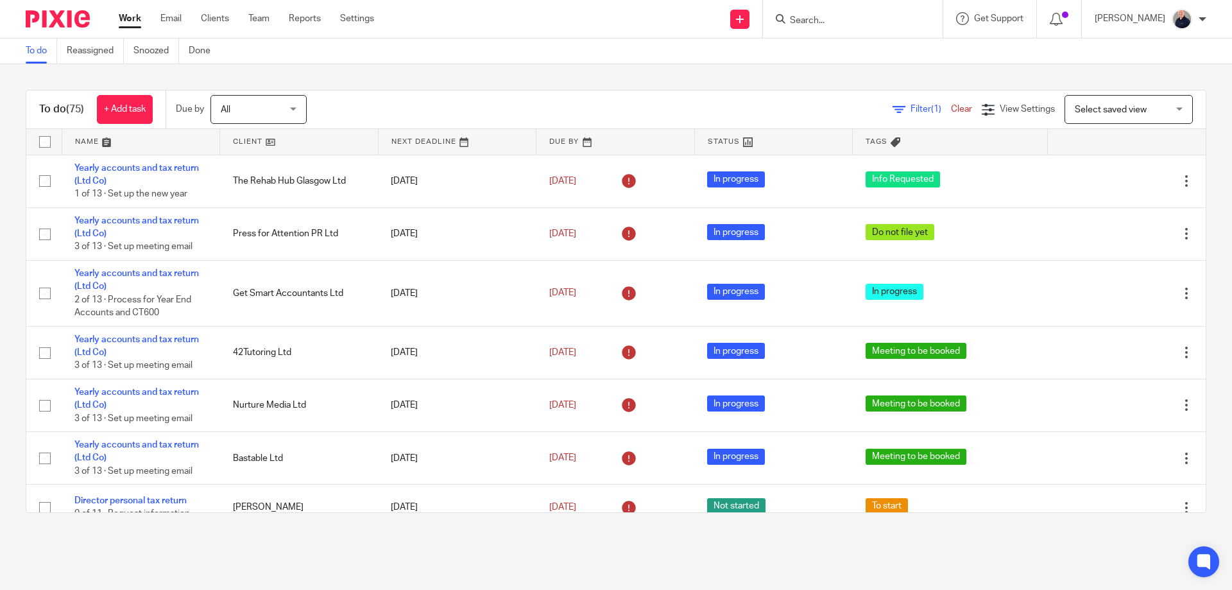
click at [785, 18] on icon at bounding box center [781, 19] width 10 height 10
click at [805, 19] on input "Search" at bounding box center [846, 21] width 115 height 12
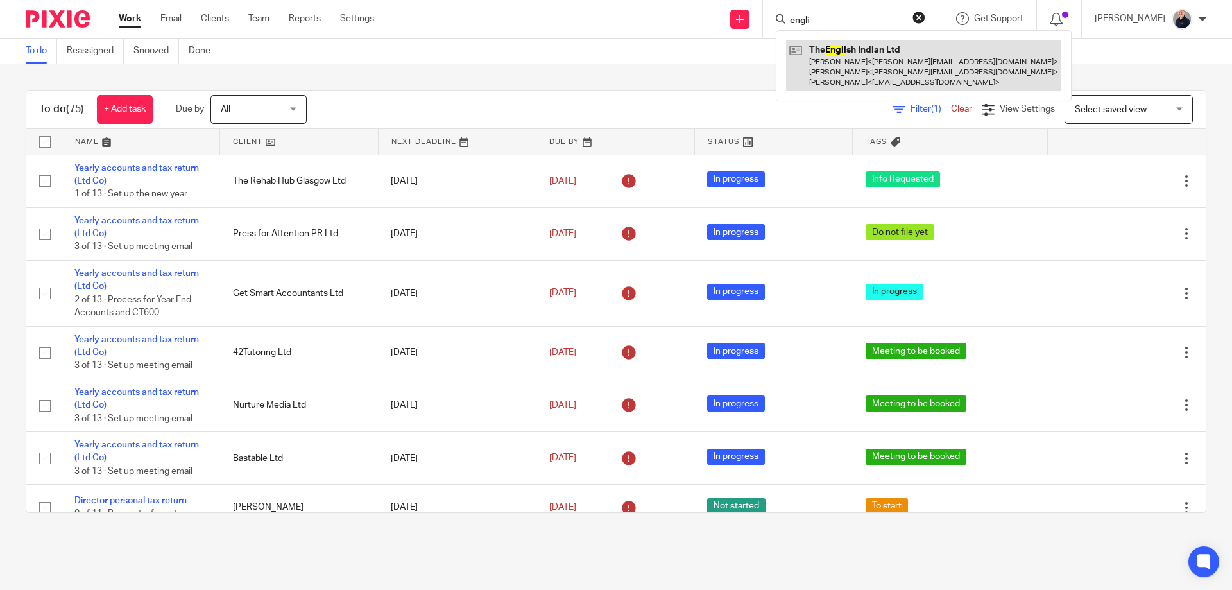
type input "engli"
click at [853, 60] on link at bounding box center [923, 65] width 275 height 51
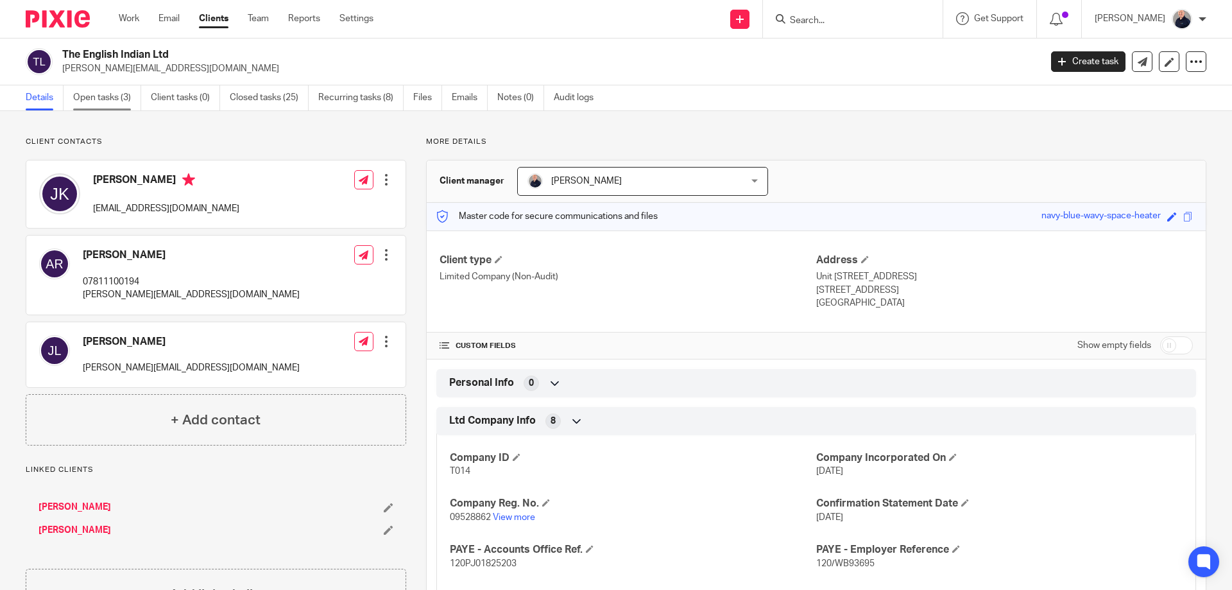
click at [112, 99] on link "Open tasks (3)" at bounding box center [107, 97] width 68 height 25
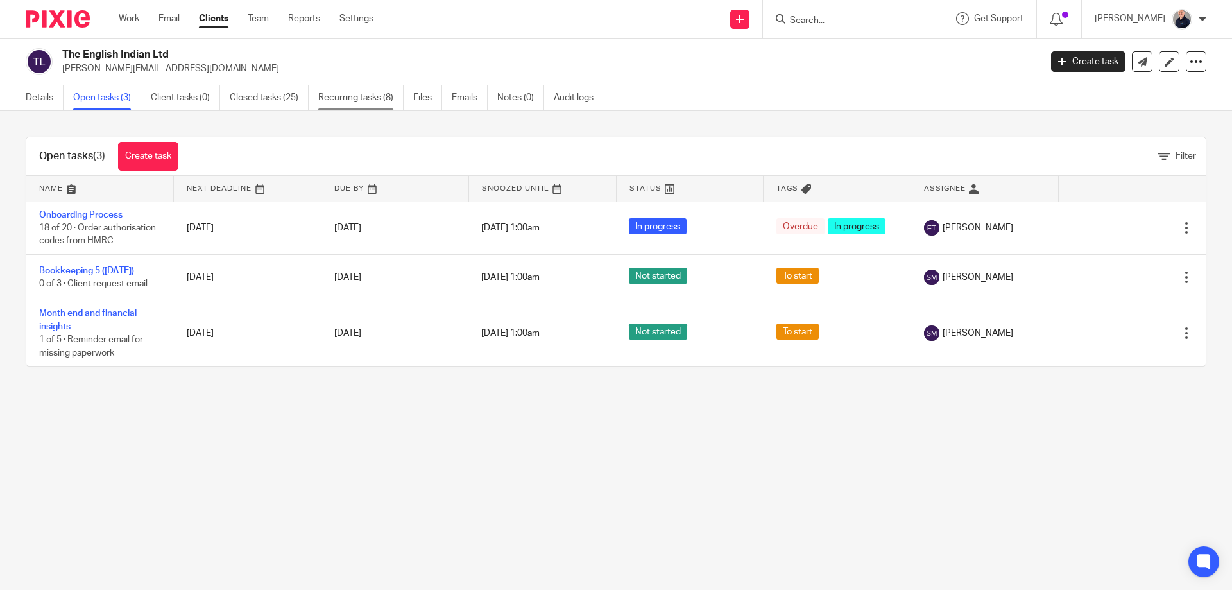
click at [346, 98] on link "Recurring tasks (8)" at bounding box center [360, 97] width 85 height 25
